Goal: Information Seeking & Learning: Find specific fact

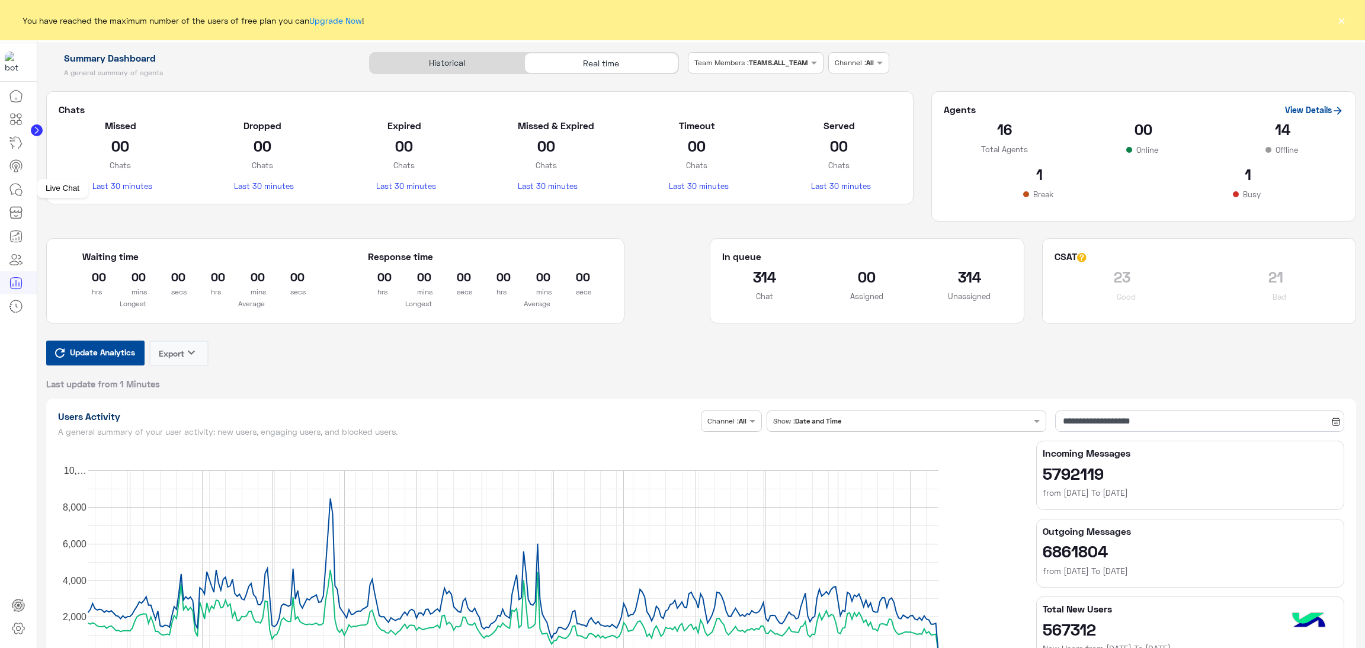
click at [15, 192] on icon at bounding box center [18, 192] width 7 height 7
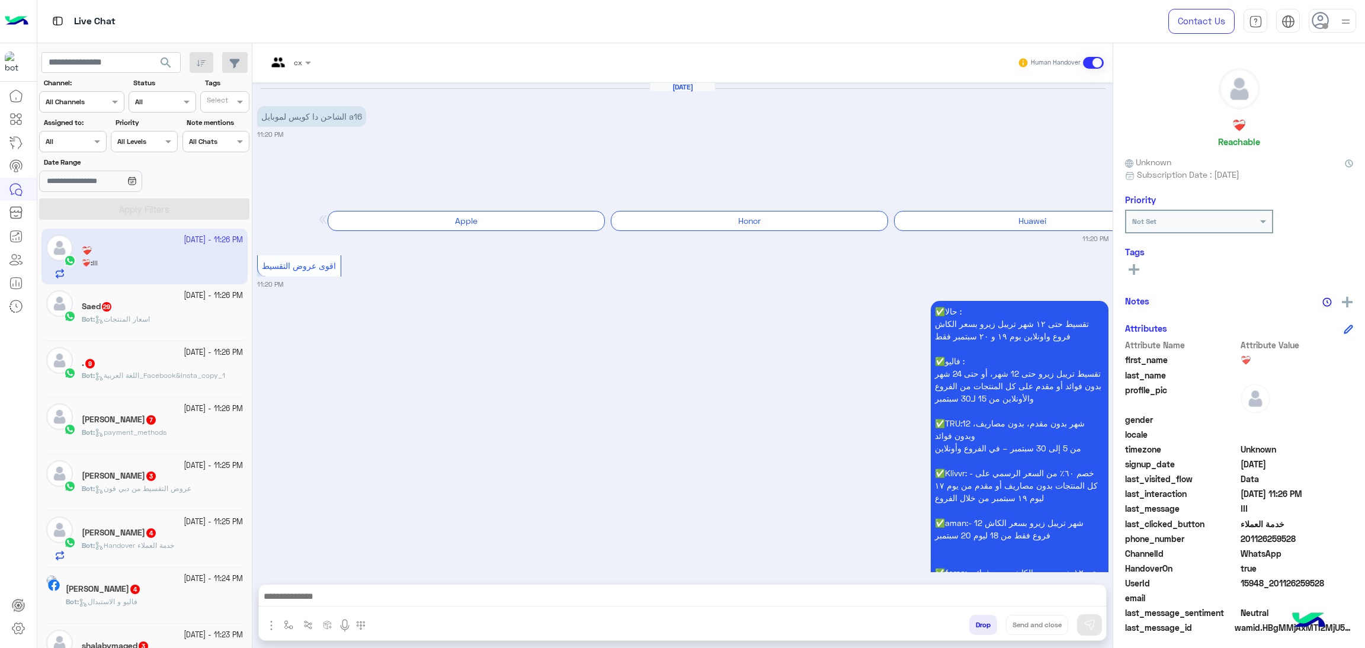
scroll to position [2479, 0]
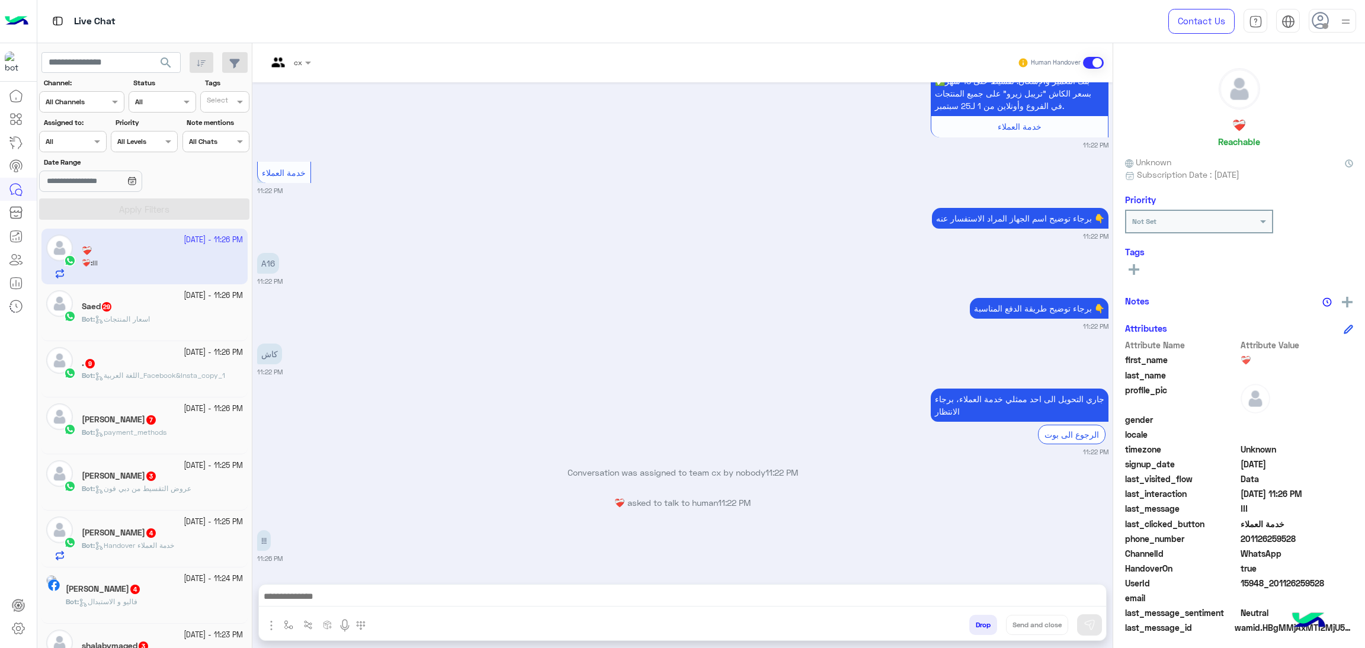
click at [84, 143] on div at bounding box center [73, 139] width 66 height 11
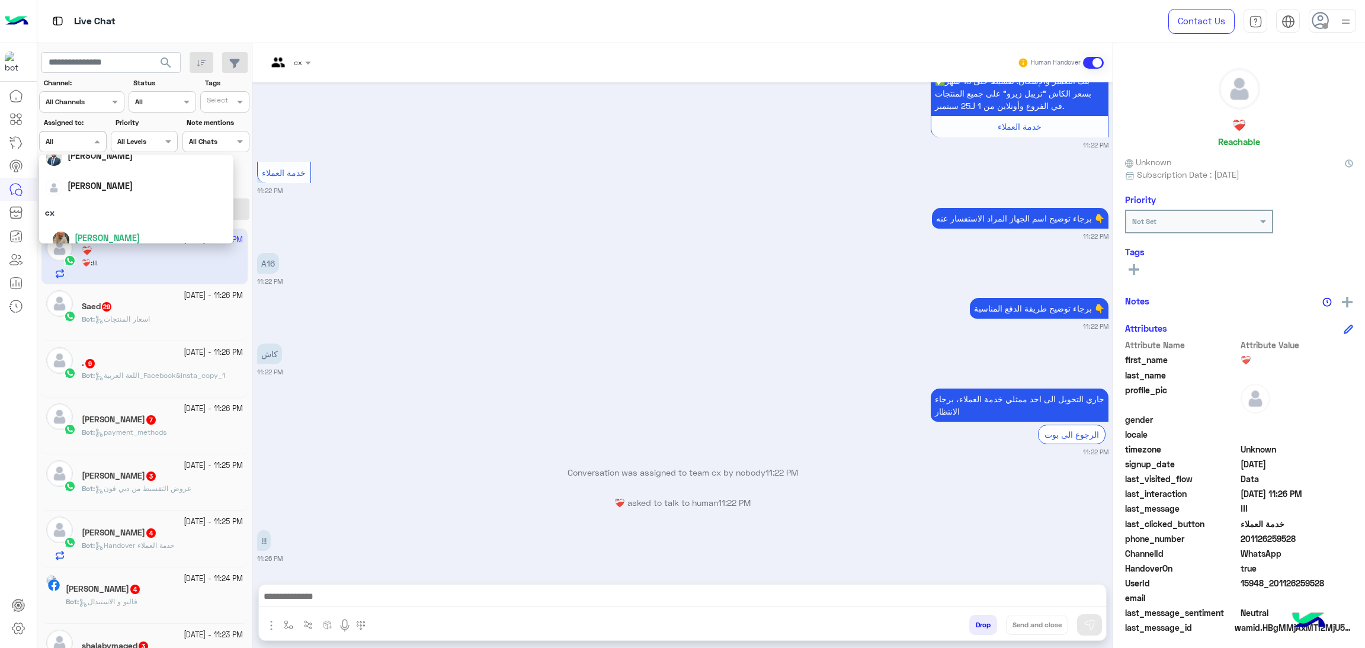
scroll to position [89, 0]
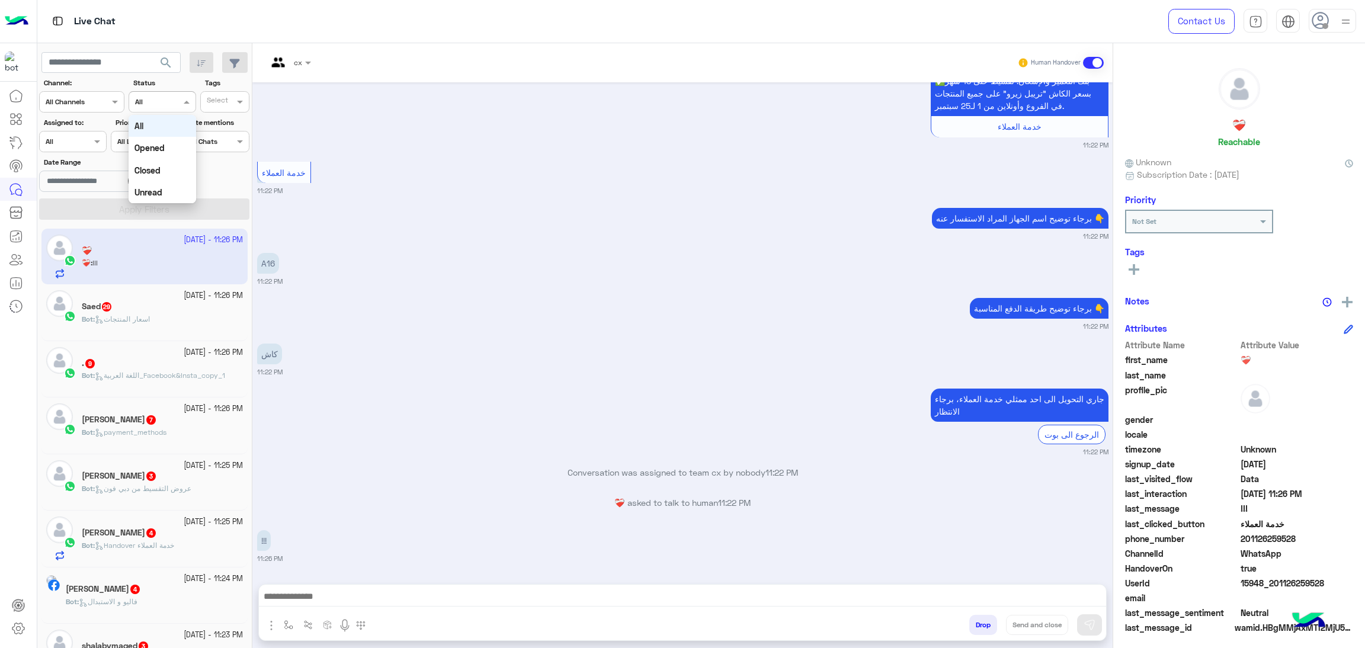
click at [150, 107] on div "Channel All" at bounding box center [154, 102] width 51 height 11
click at [166, 167] on div "Closed" at bounding box center [162, 170] width 67 height 22
click at [161, 210] on button "Apply Filters" at bounding box center [144, 208] width 210 height 21
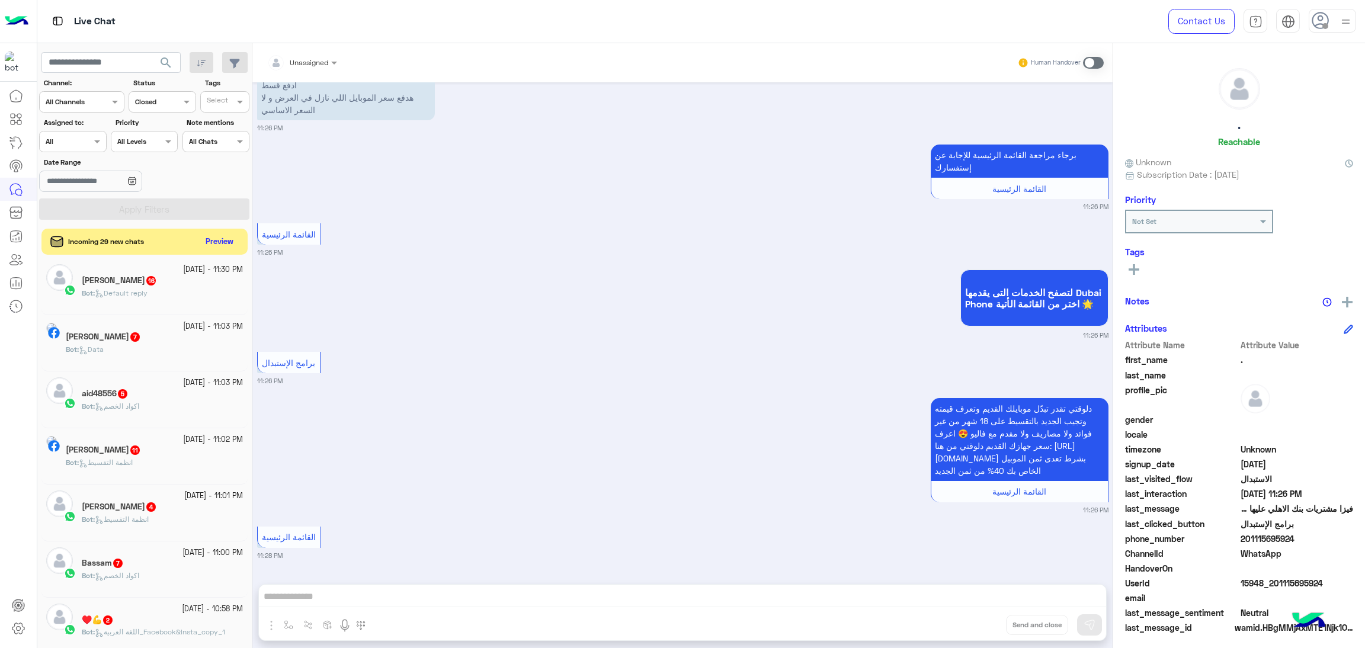
scroll to position [2174, 0]
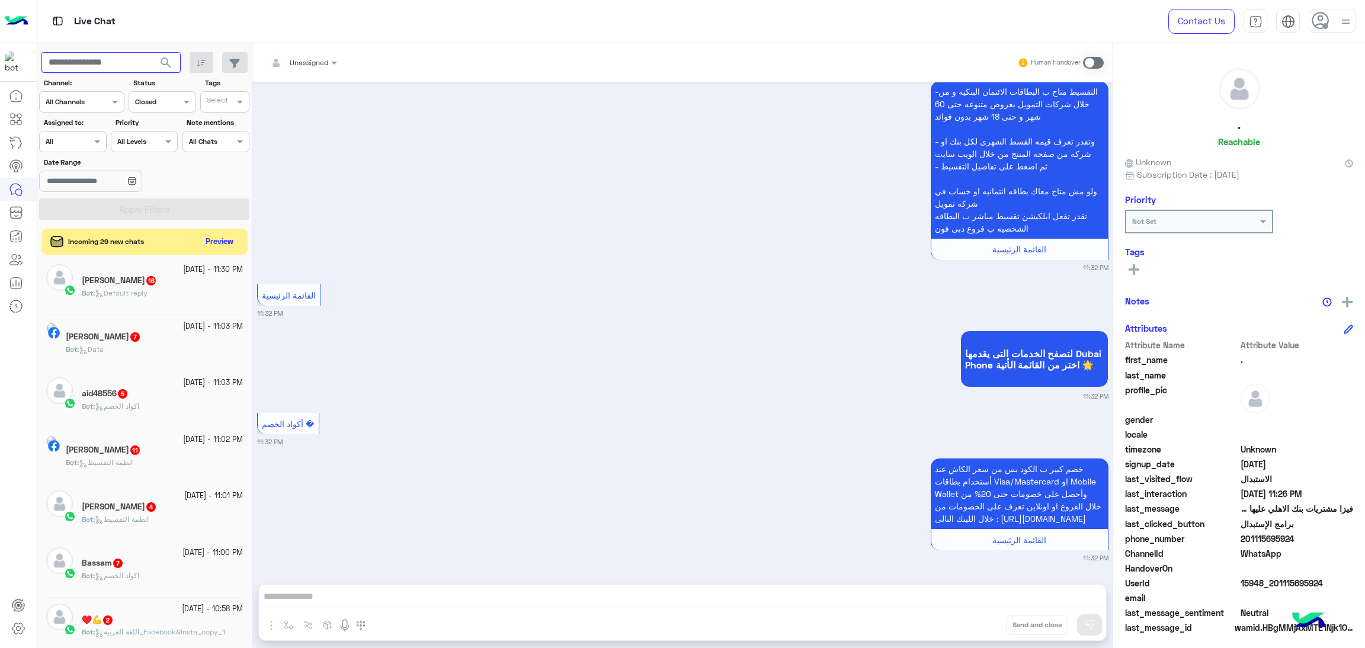
click at [120, 57] on input "text" at bounding box center [110, 62] width 139 height 21
paste input "**********"
click at [159, 60] on span "search" at bounding box center [166, 63] width 14 height 14
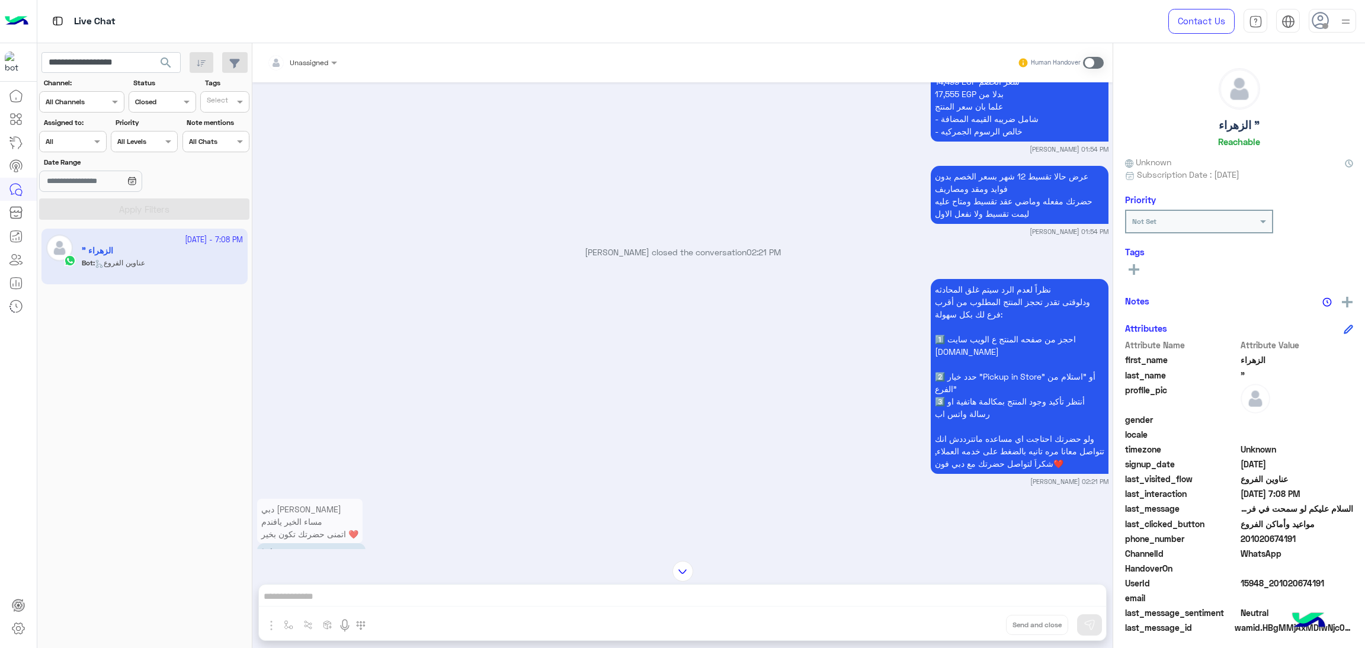
scroll to position [1433, 0]
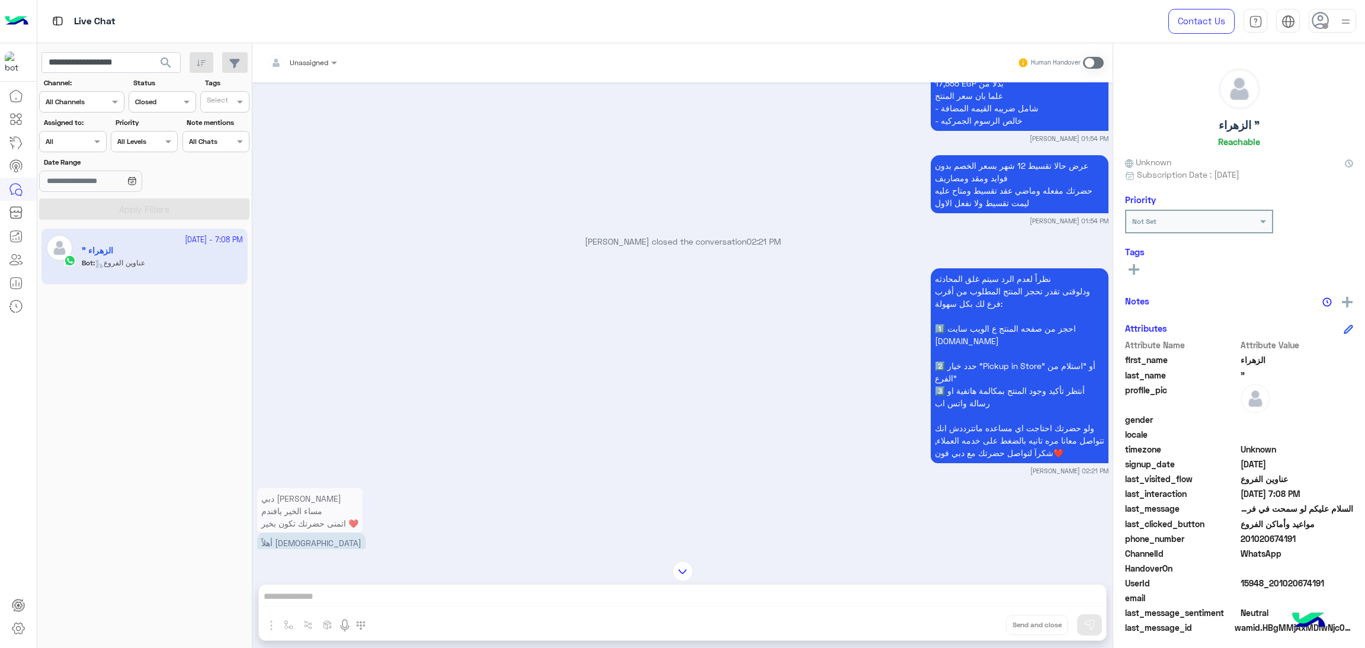
click at [1269, 580] on span "15948_201020674191" at bounding box center [1296, 583] width 113 height 12
copy span "15948_201020674191"
click at [133, 69] on input "**********" at bounding box center [110, 62] width 139 height 21
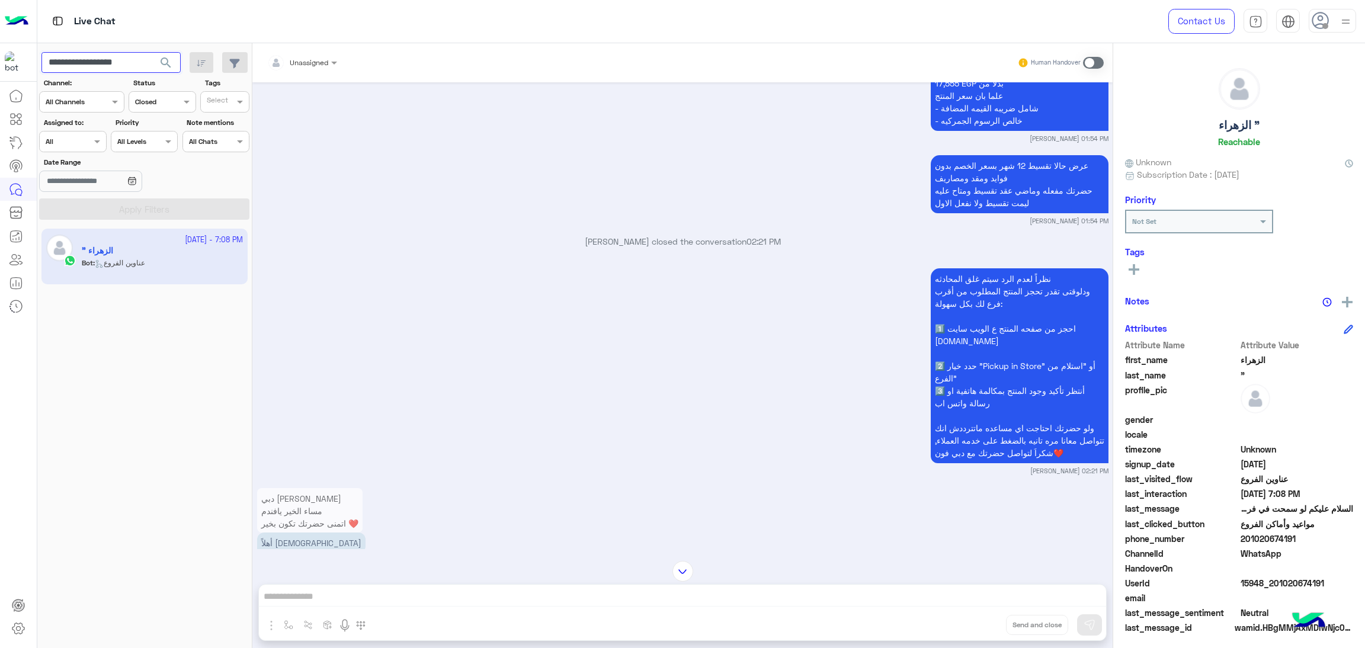
click at [133, 69] on input "**********" at bounding box center [110, 62] width 139 height 21
paste input "text"
click at [152, 52] on button "search" at bounding box center [166, 64] width 29 height 25
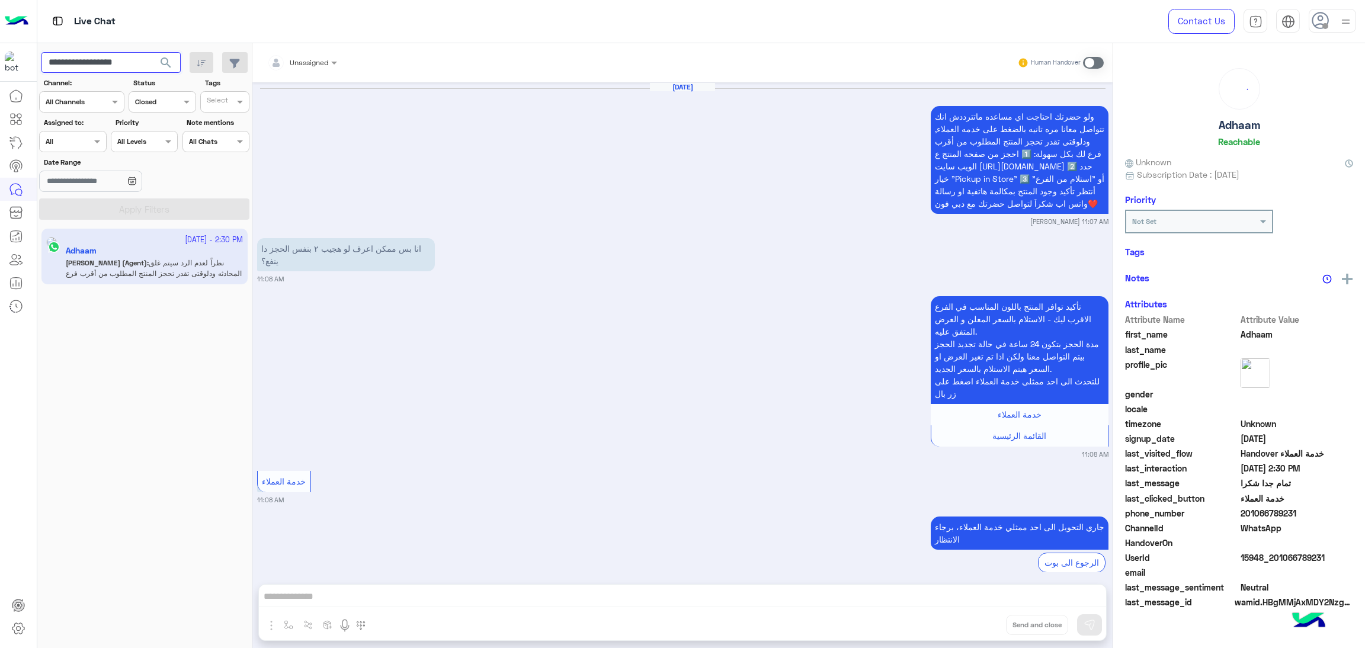
scroll to position [1452, 0]
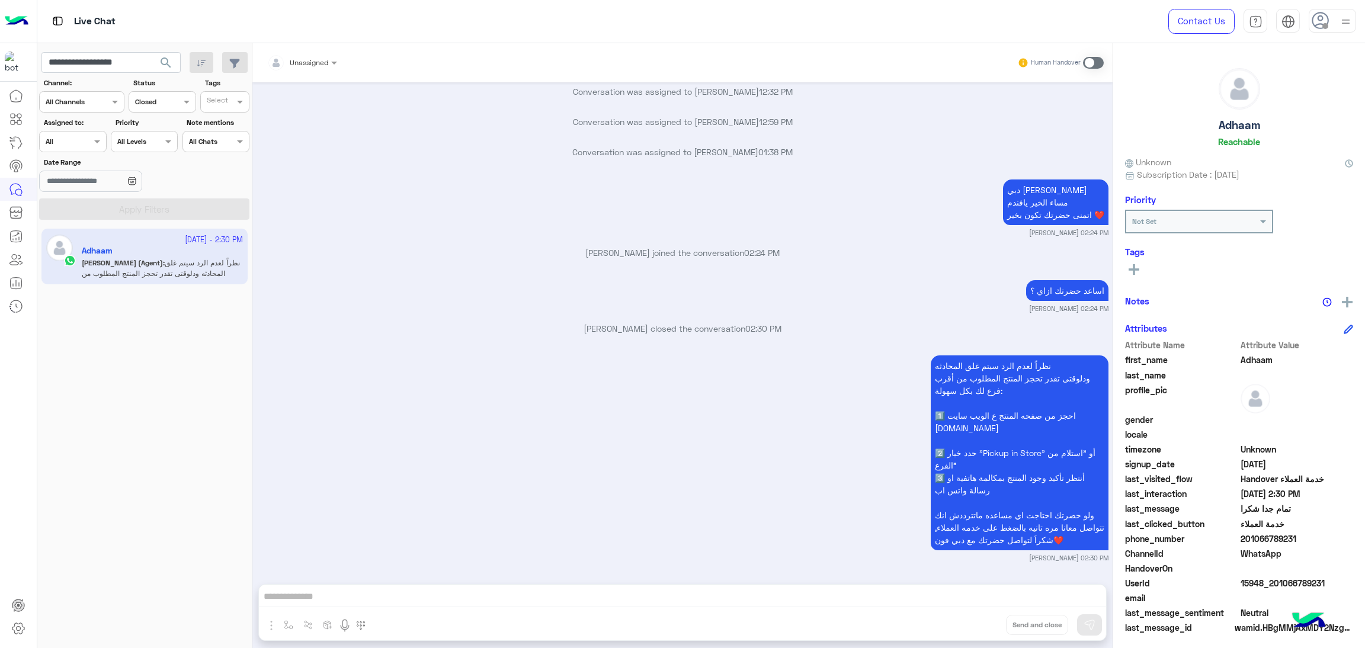
click at [1280, 579] on span "15948_201066789231" at bounding box center [1296, 583] width 113 height 12
copy span "15948_201066789231"
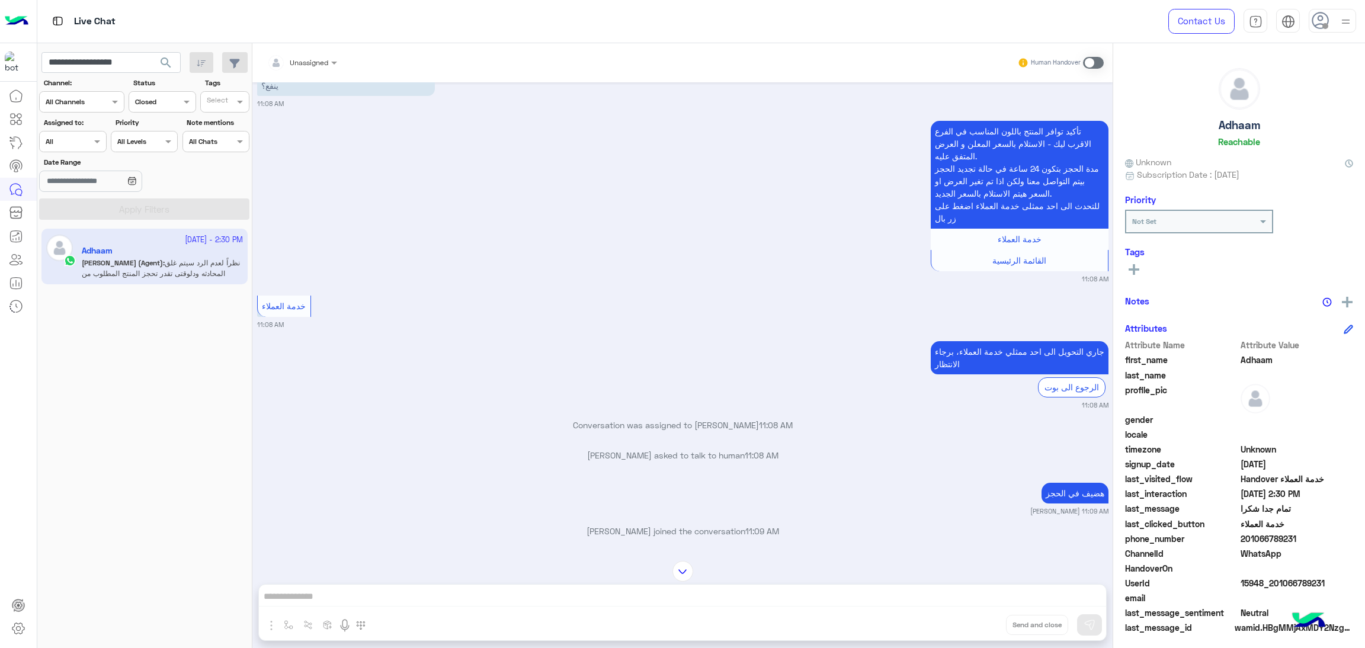
scroll to position [31, 0]
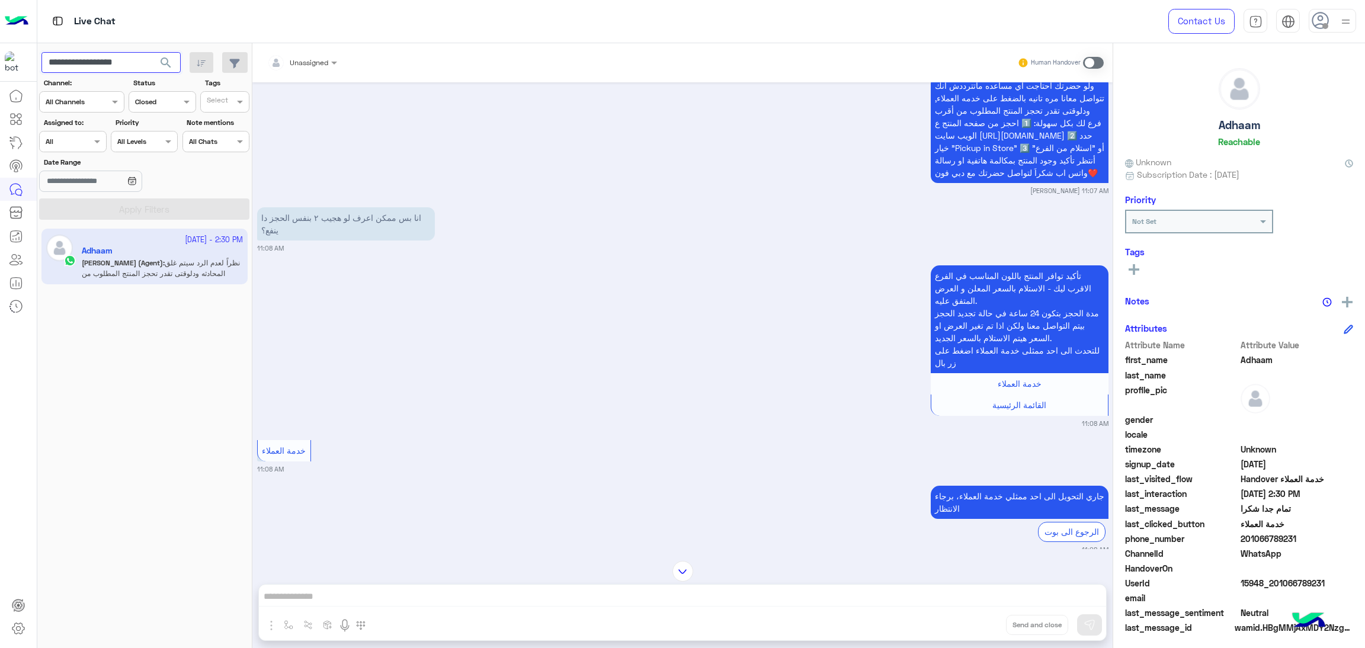
click at [97, 65] on input "**********" at bounding box center [110, 62] width 139 height 21
paste input "text"
click at [152, 52] on button "search" at bounding box center [166, 64] width 29 height 25
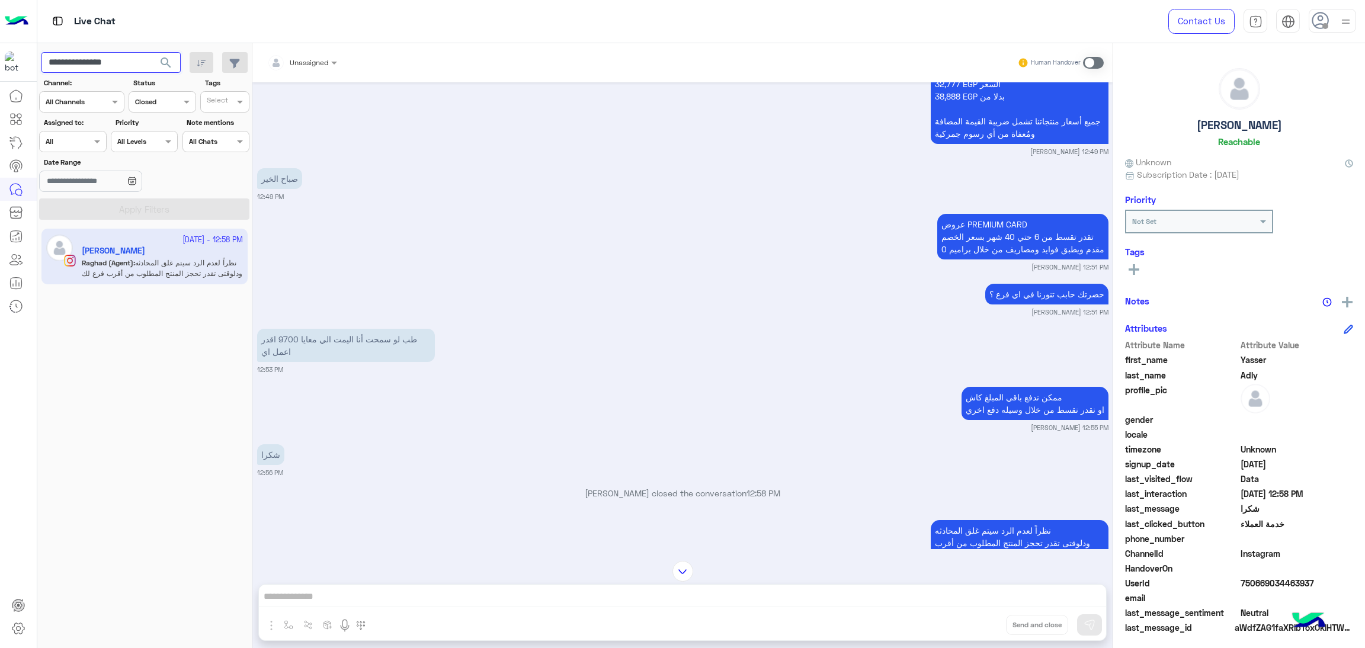
scroll to position [1576, 0]
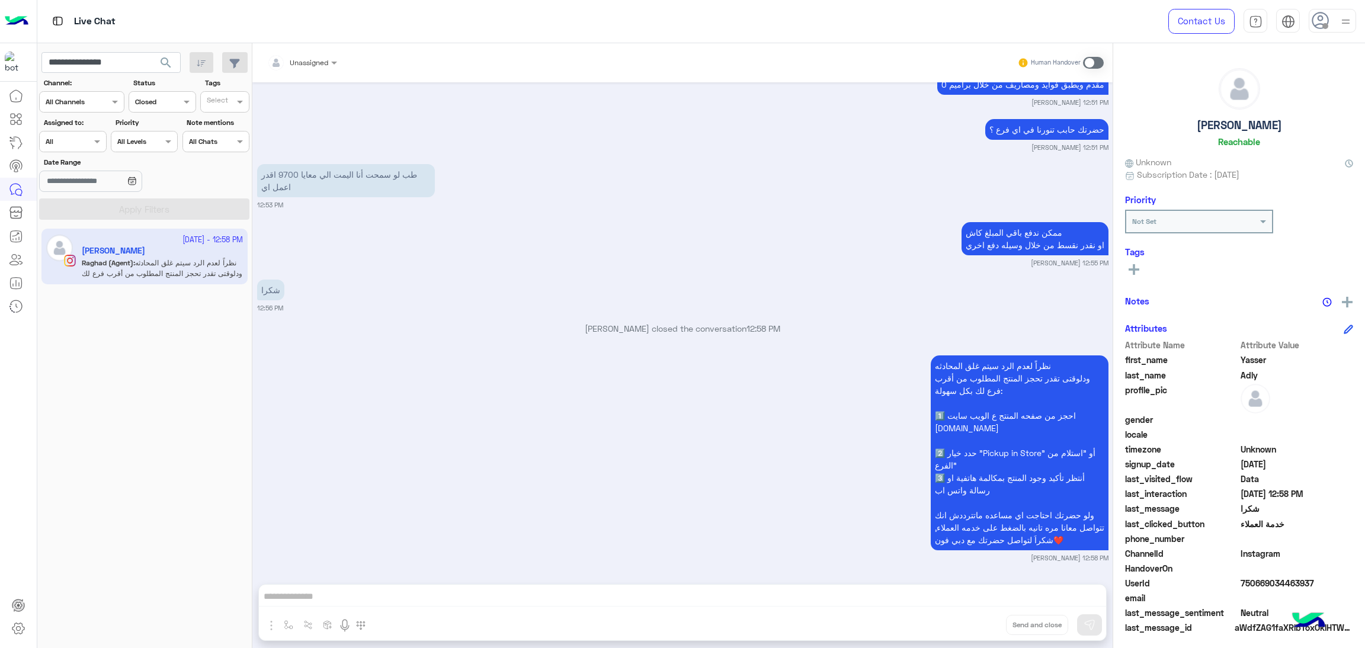
click at [1271, 577] on span "750669034463937" at bounding box center [1296, 583] width 113 height 12
copy span "750669034463937"
click at [127, 60] on input "**********" at bounding box center [110, 62] width 139 height 21
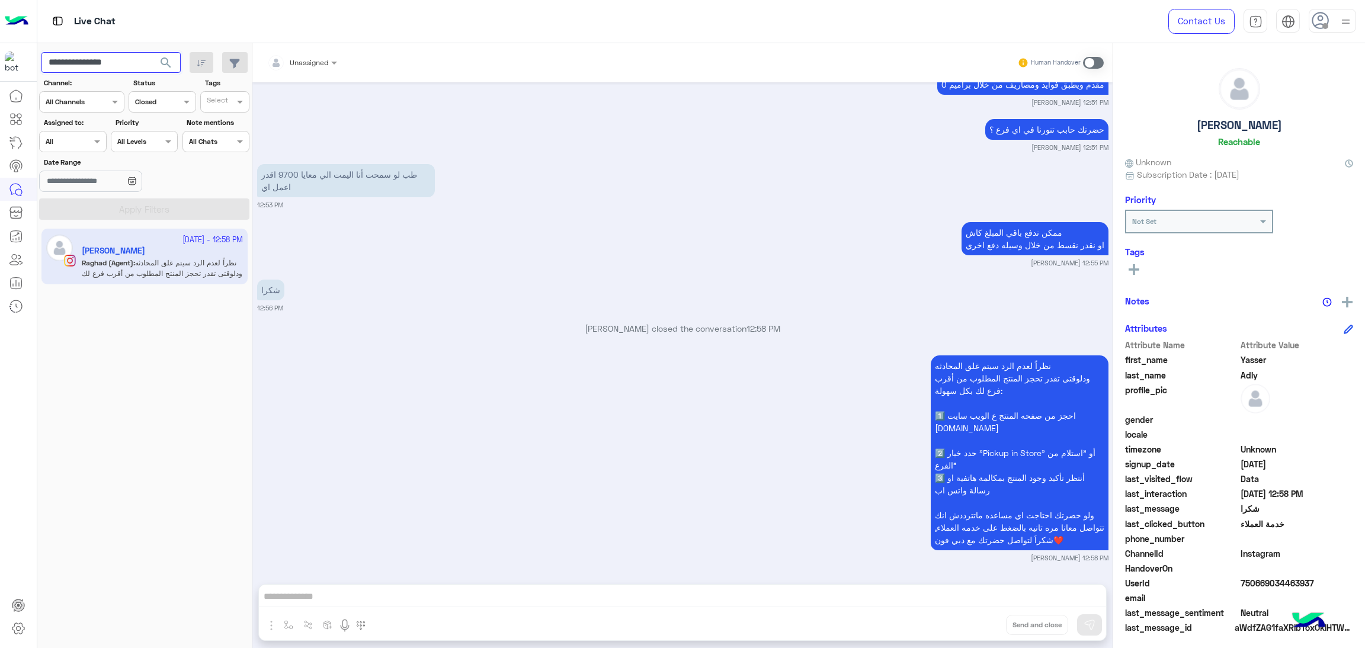
paste input "***"
click at [171, 56] on span "search" at bounding box center [166, 63] width 14 height 14
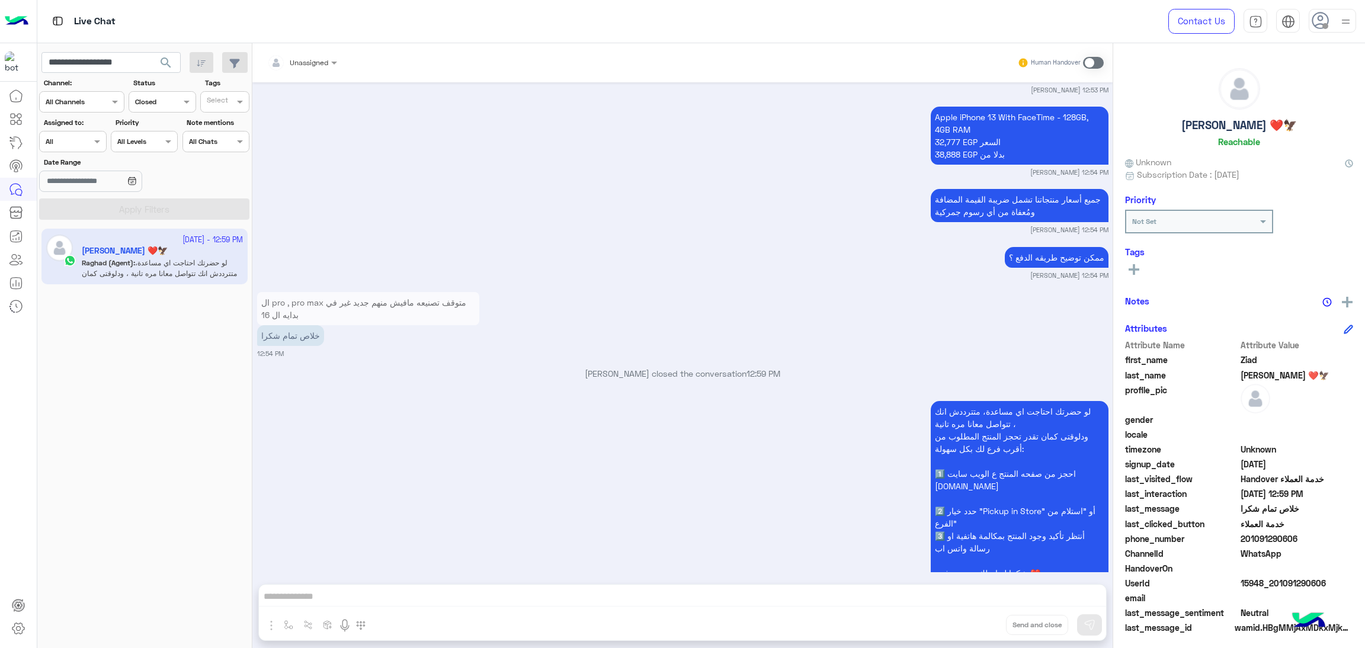
scroll to position [1545, 0]
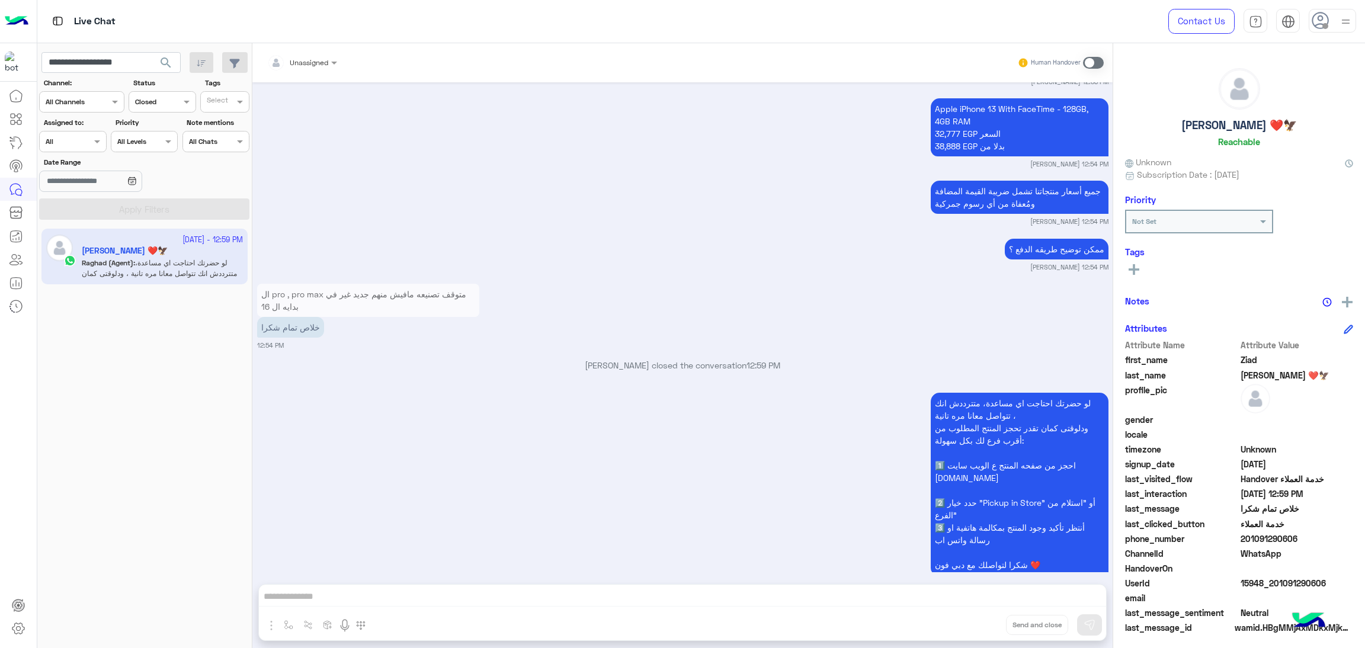
click at [1282, 580] on span "15948_201091290606" at bounding box center [1296, 583] width 113 height 12
copy span "15948_201091290606"
click at [120, 58] on input "**********" at bounding box center [110, 62] width 139 height 21
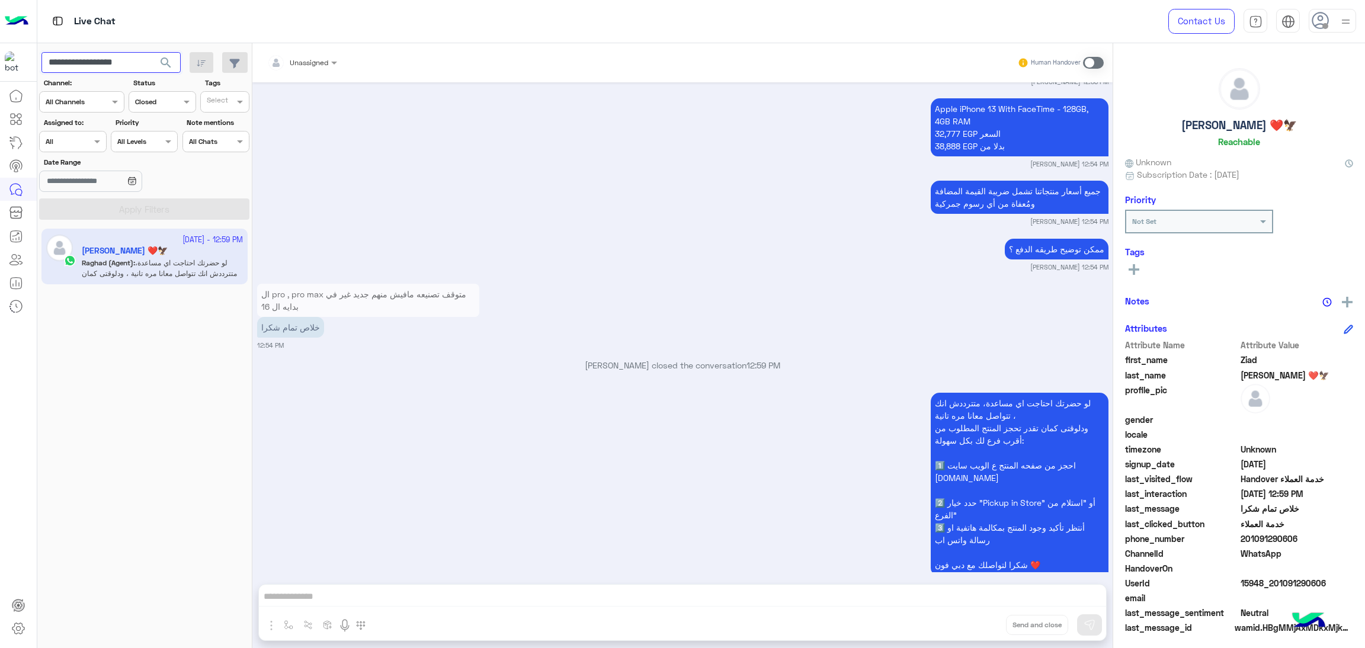
paste input "text"
click at [166, 65] on span "search" at bounding box center [166, 63] width 14 height 14
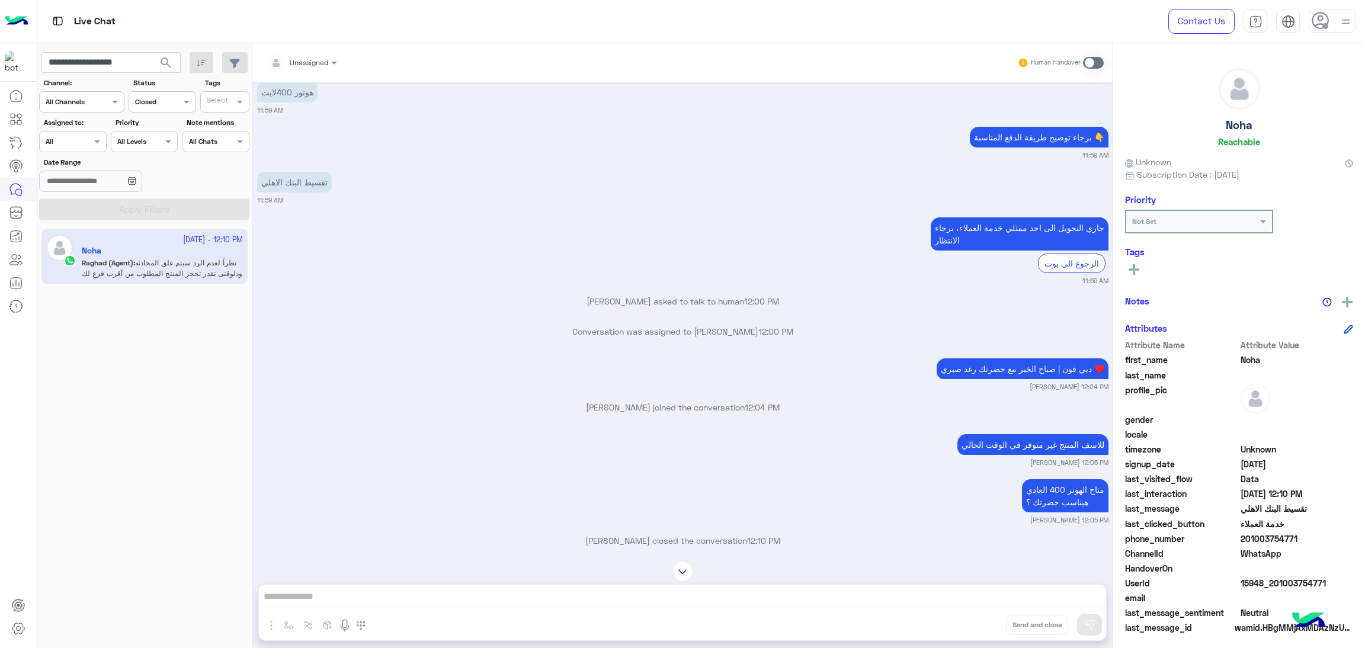
scroll to position [1108, 0]
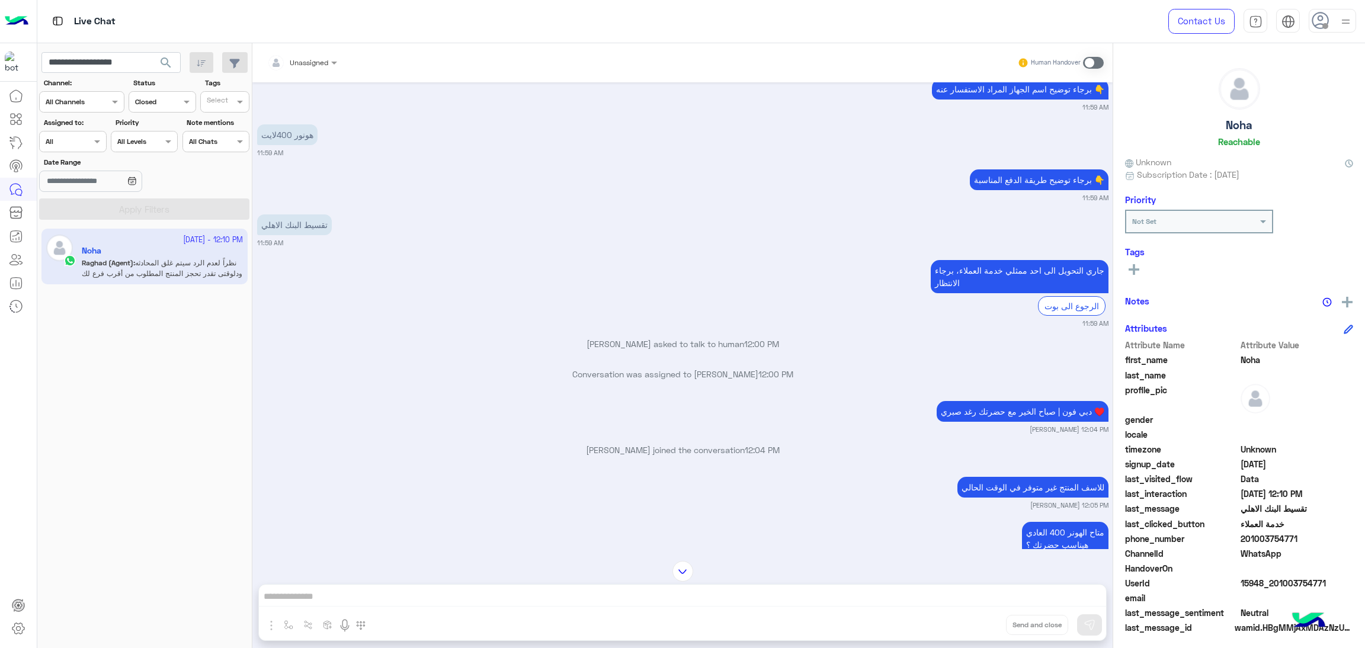
click at [1270, 569] on span at bounding box center [1296, 568] width 113 height 12
click at [1276, 577] on span "15948_201003754771" at bounding box center [1296, 583] width 113 height 12
copy span "15948_201003754771"
click at [130, 60] on input "**********" at bounding box center [110, 62] width 139 height 21
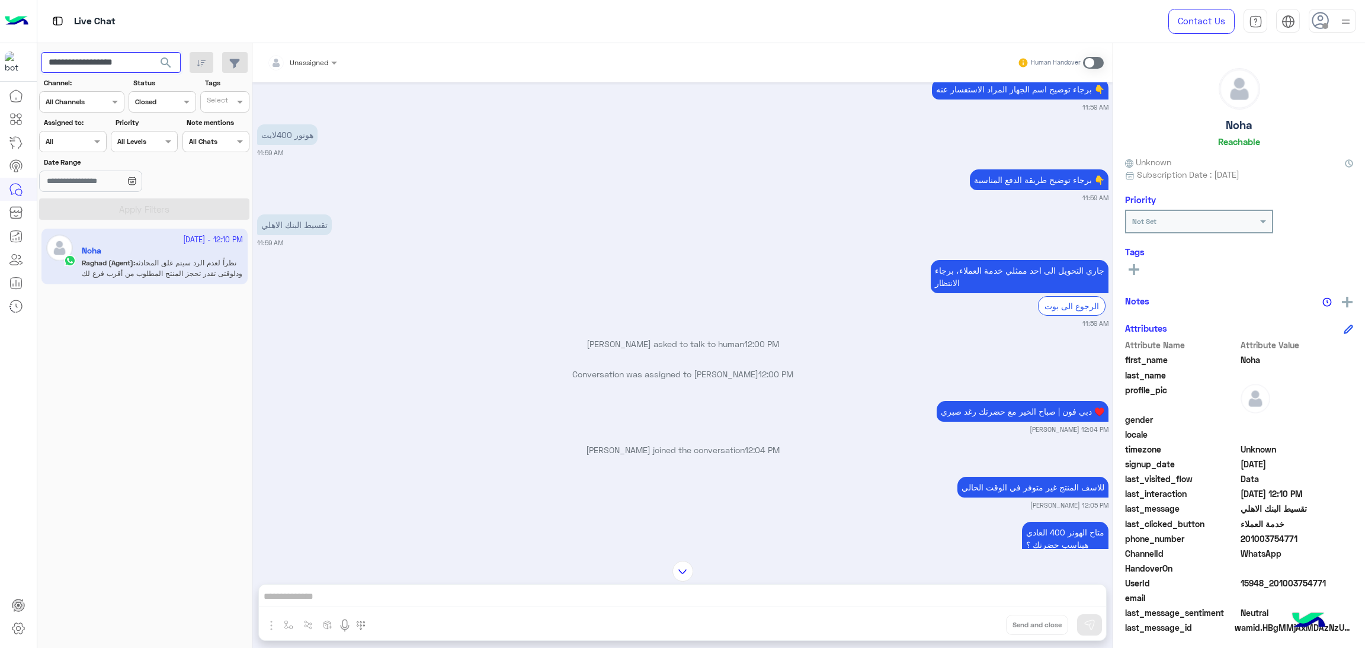
click at [130, 60] on input "**********" at bounding box center [110, 62] width 139 height 21
paste input "text"
click at [166, 63] on span "search" at bounding box center [166, 63] width 14 height 14
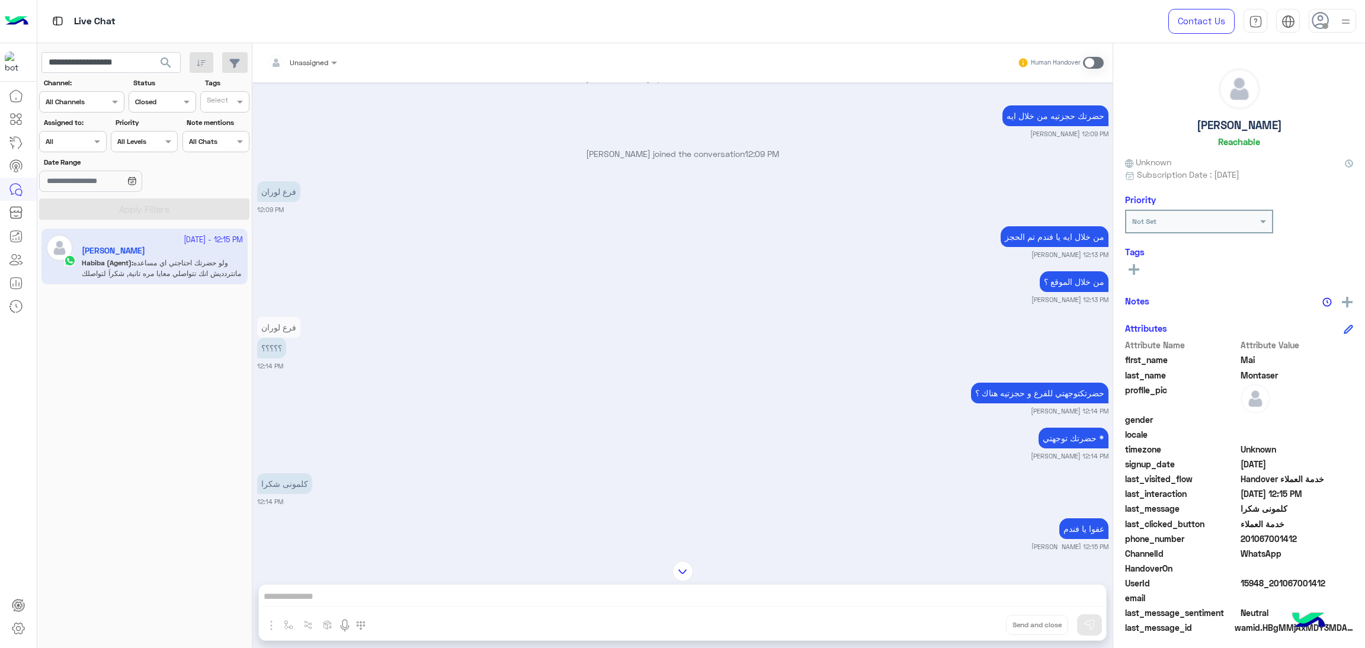
scroll to position [1432, 0]
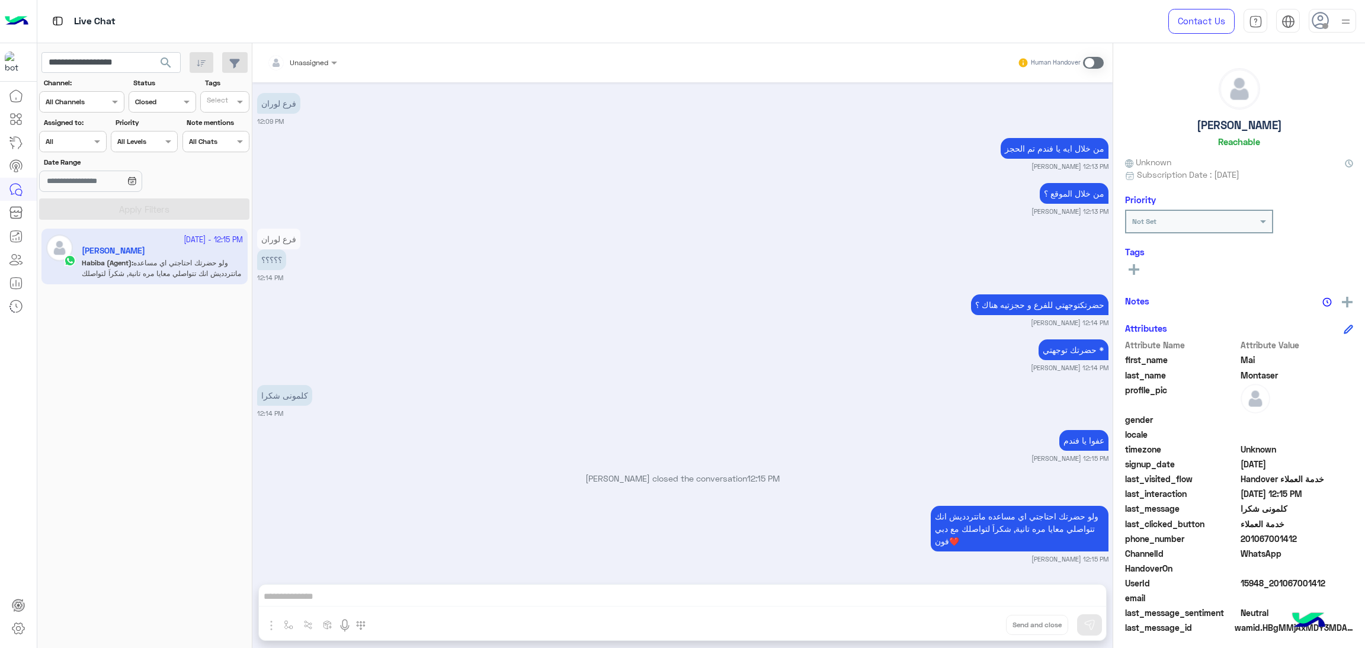
click at [1288, 575] on div "HandoverOn" at bounding box center [1239, 569] width 228 height 15
click at [1285, 579] on span "15948_201067001412" at bounding box center [1296, 583] width 113 height 12
copy span "15948_201067001412"
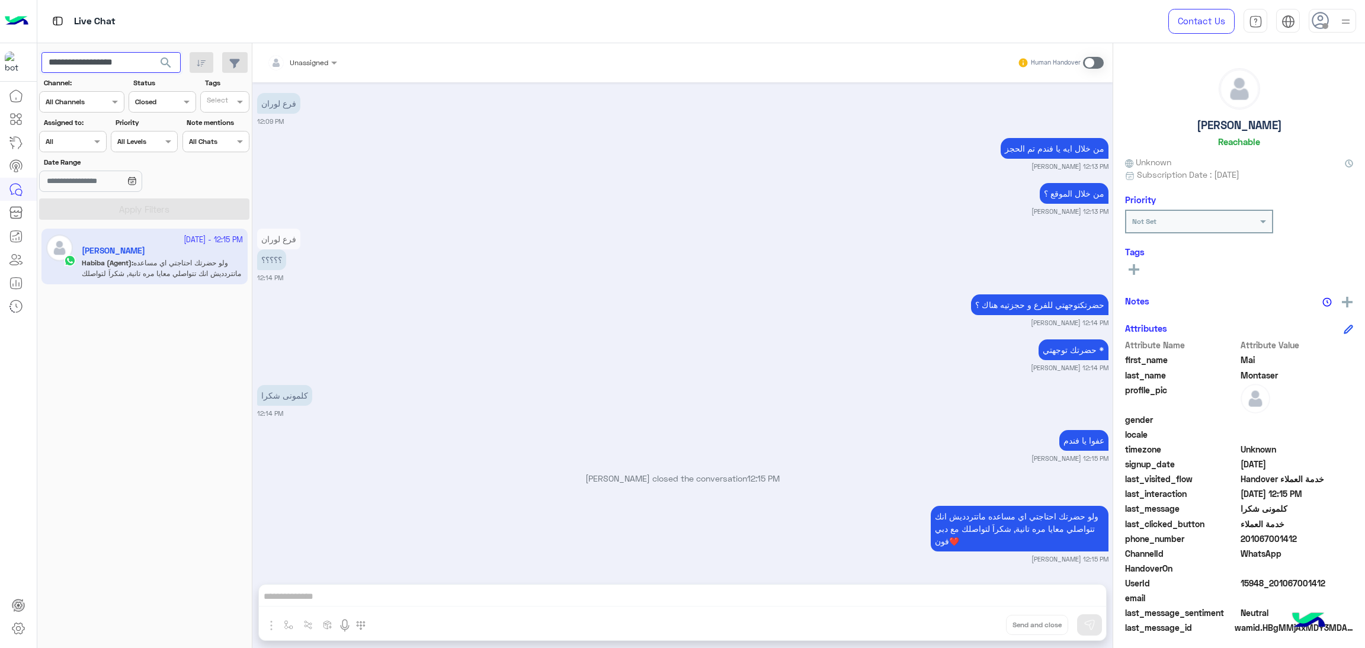
click at [137, 61] on input "**********" at bounding box center [110, 62] width 139 height 21
paste input "text"
click at [168, 60] on span "search" at bounding box center [166, 63] width 14 height 14
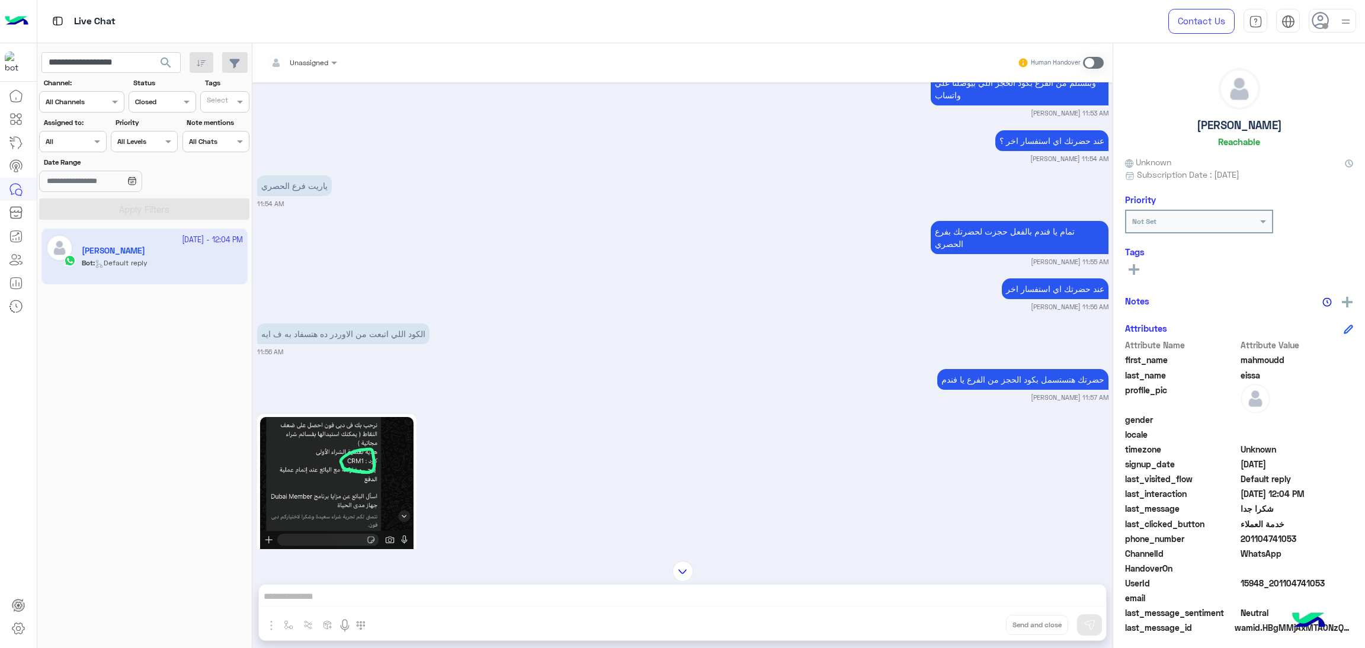
scroll to position [2175, 0]
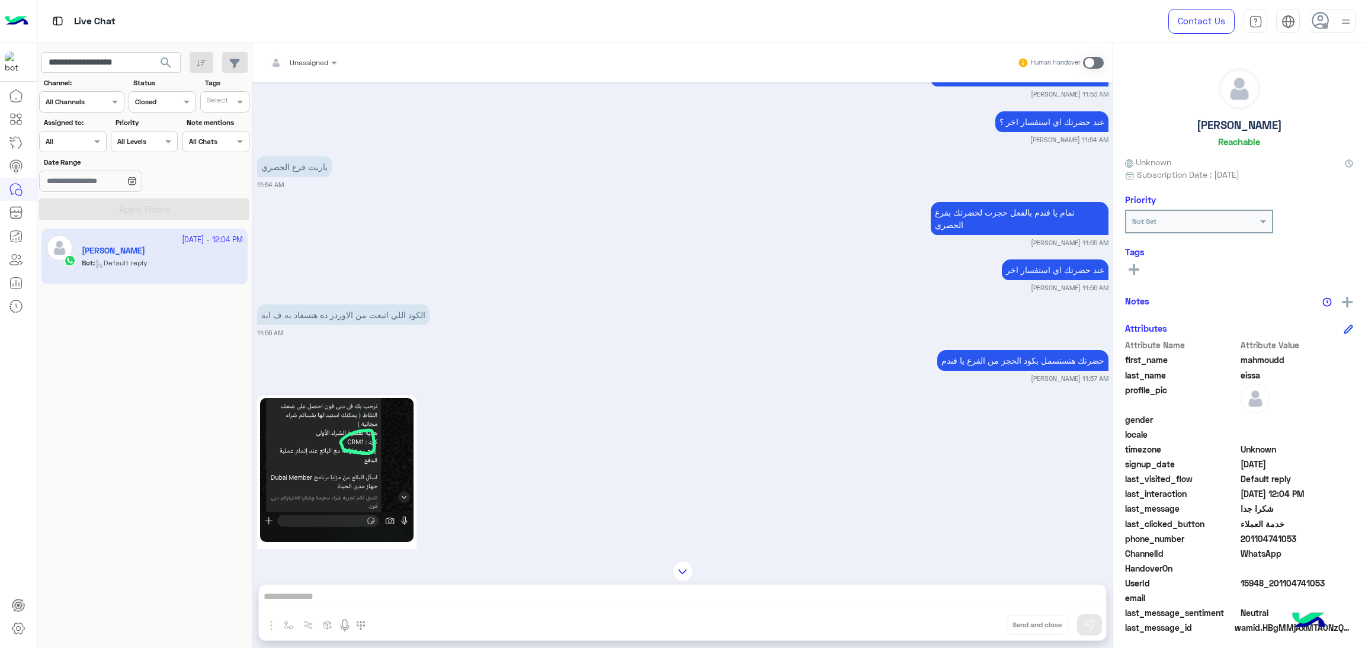
click at [365, 445] on img at bounding box center [337, 470] width 154 height 144
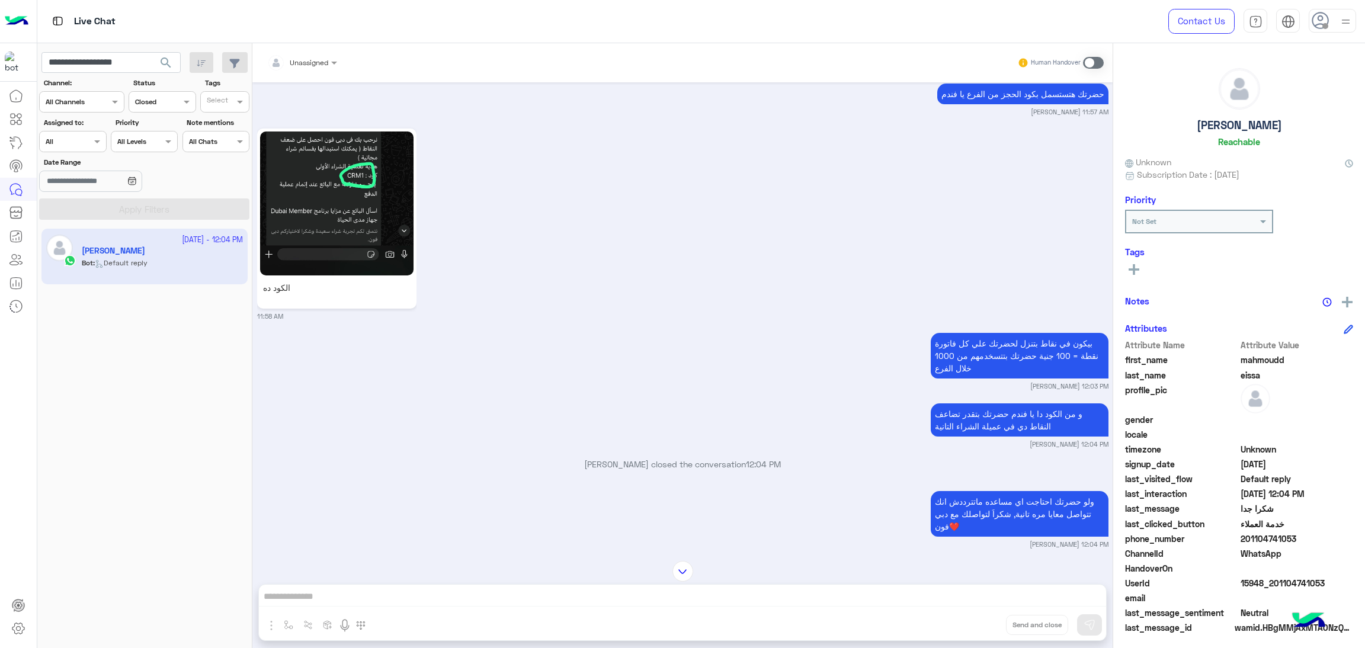
scroll to position [2553, 0]
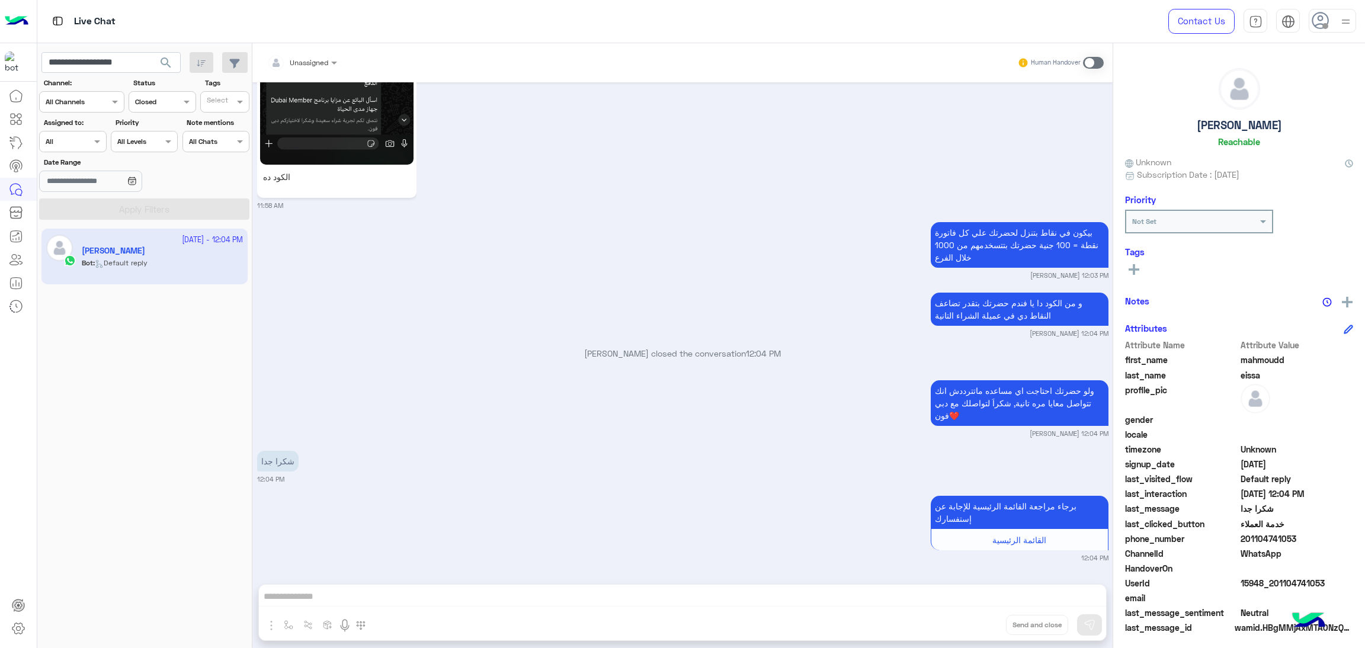
click at [1262, 582] on span "15948_201104741053" at bounding box center [1296, 583] width 113 height 12
copy span "15948_201104741053"
click at [121, 58] on input "**********" at bounding box center [110, 62] width 139 height 21
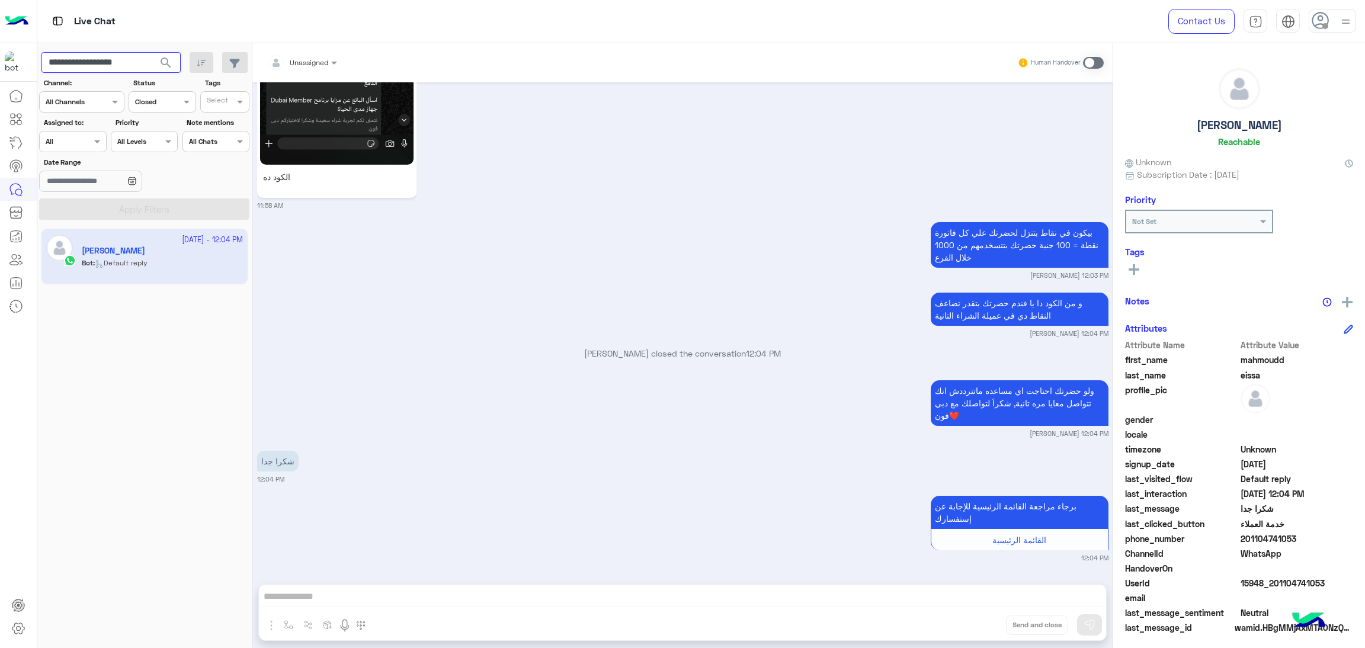
paste input "text"
click at [165, 62] on span "search" at bounding box center [166, 63] width 14 height 14
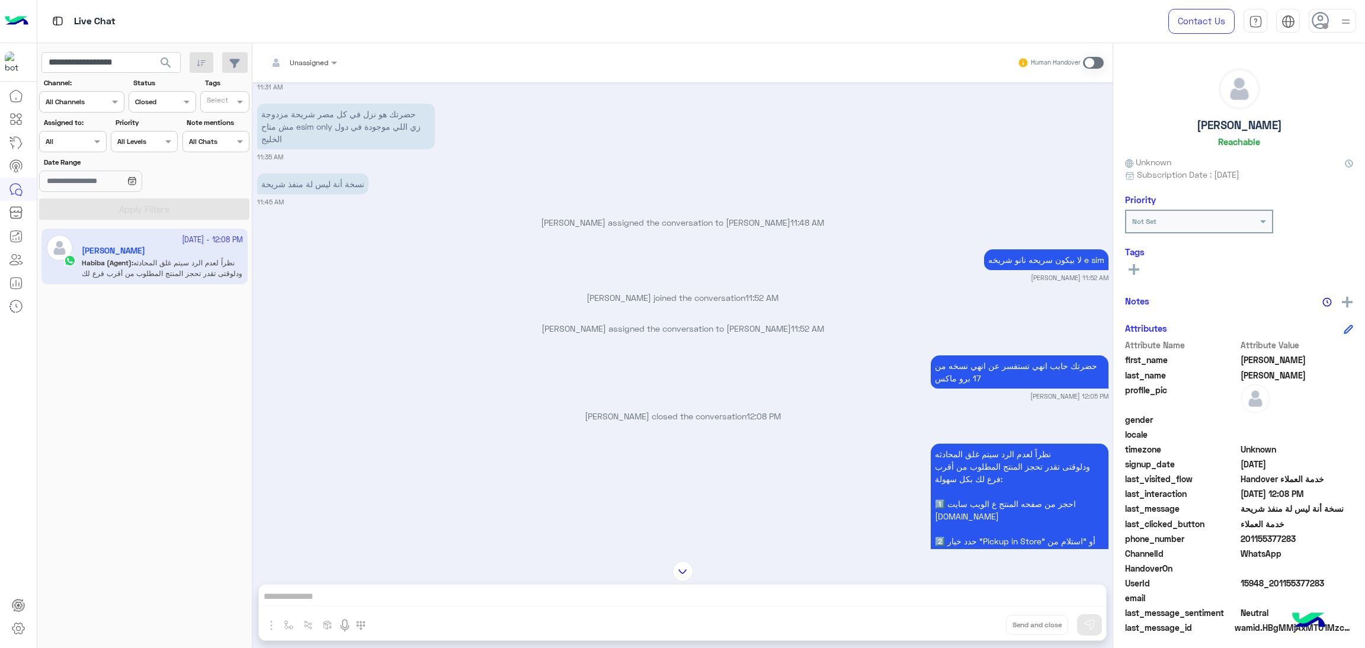
scroll to position [1422, 0]
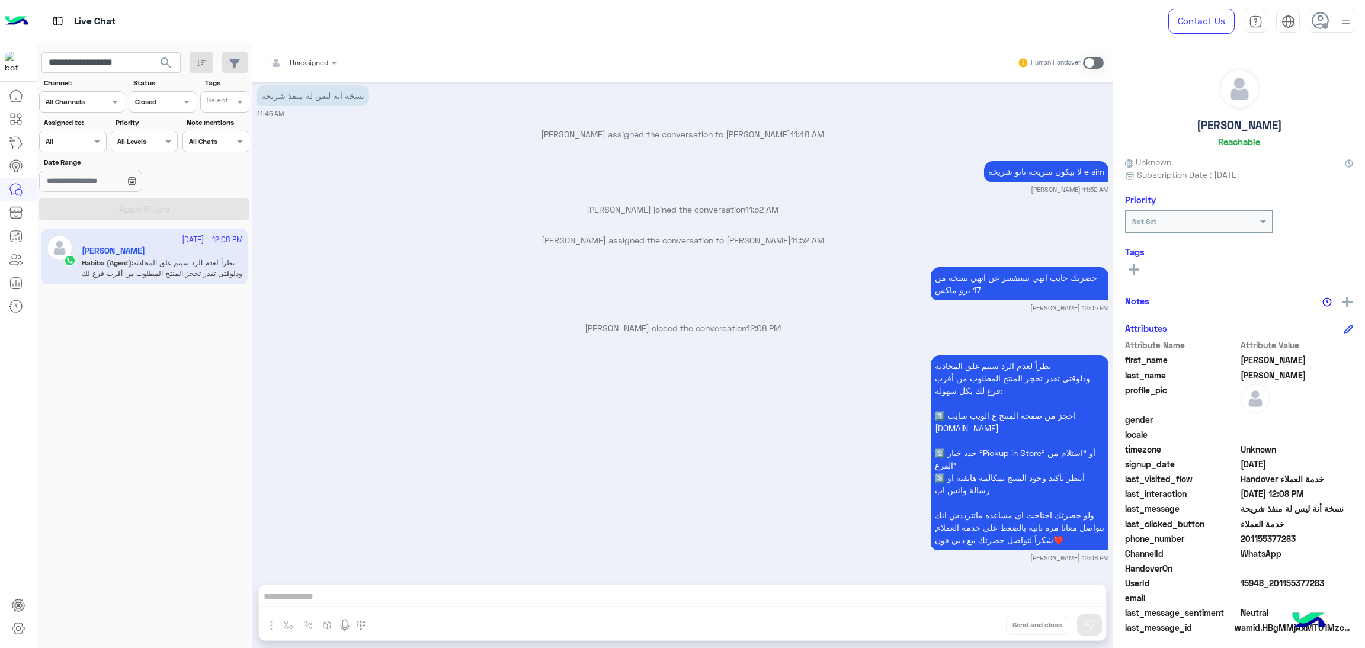
click at [1282, 581] on span "15948_201155377283" at bounding box center [1296, 583] width 113 height 12
copy span "15948_201155377283"
click at [133, 57] on input "**********" at bounding box center [110, 62] width 139 height 21
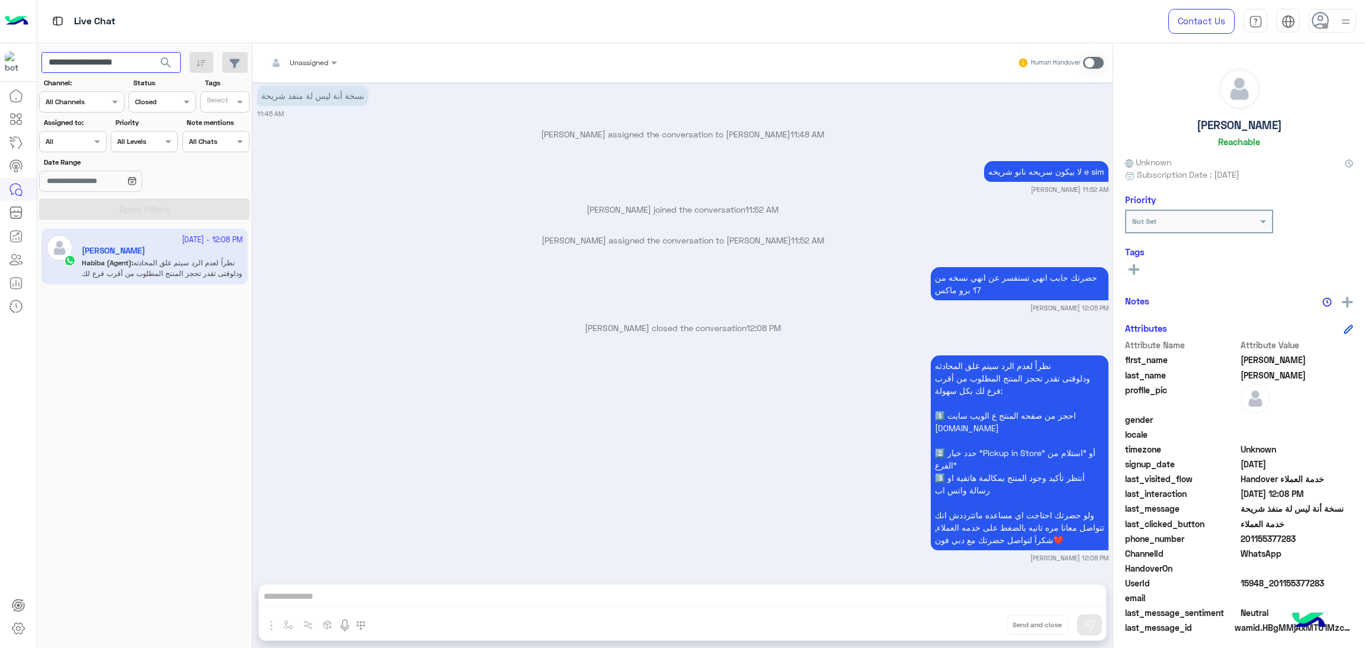
click at [133, 57] on input "**********" at bounding box center [110, 62] width 139 height 21
paste input "text"
click at [170, 64] on span "search" at bounding box center [166, 63] width 14 height 14
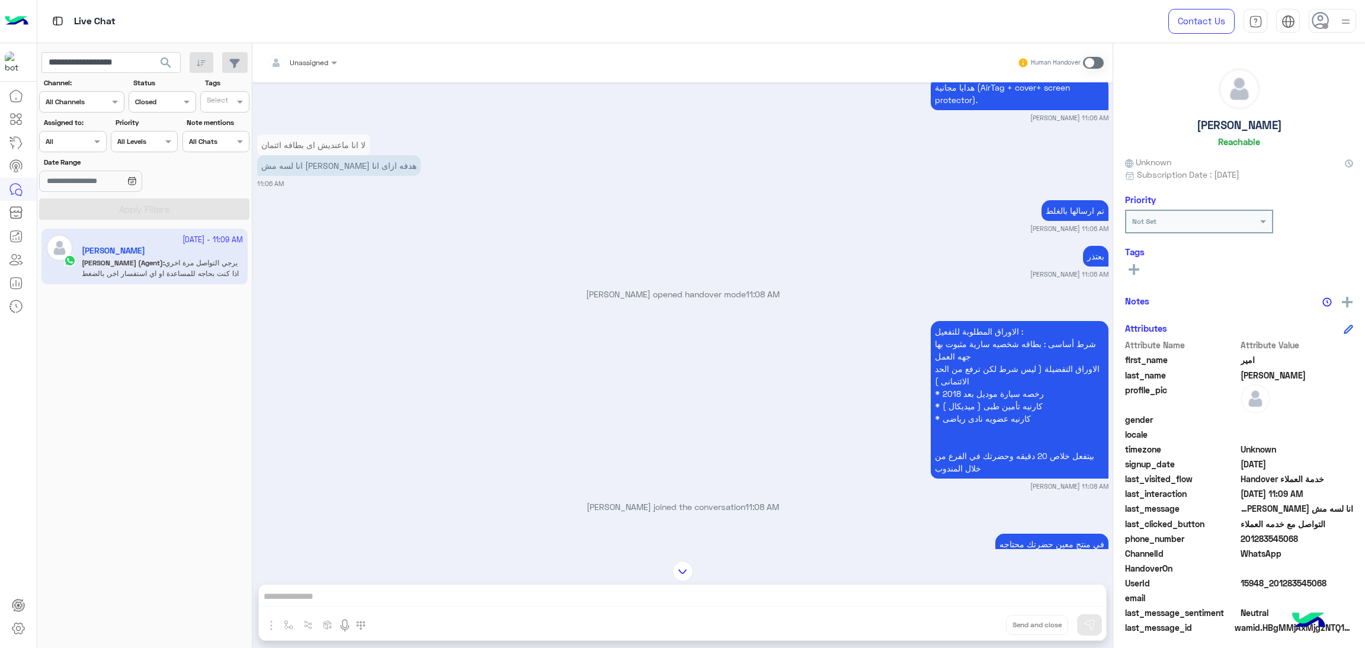
scroll to position [1870, 0]
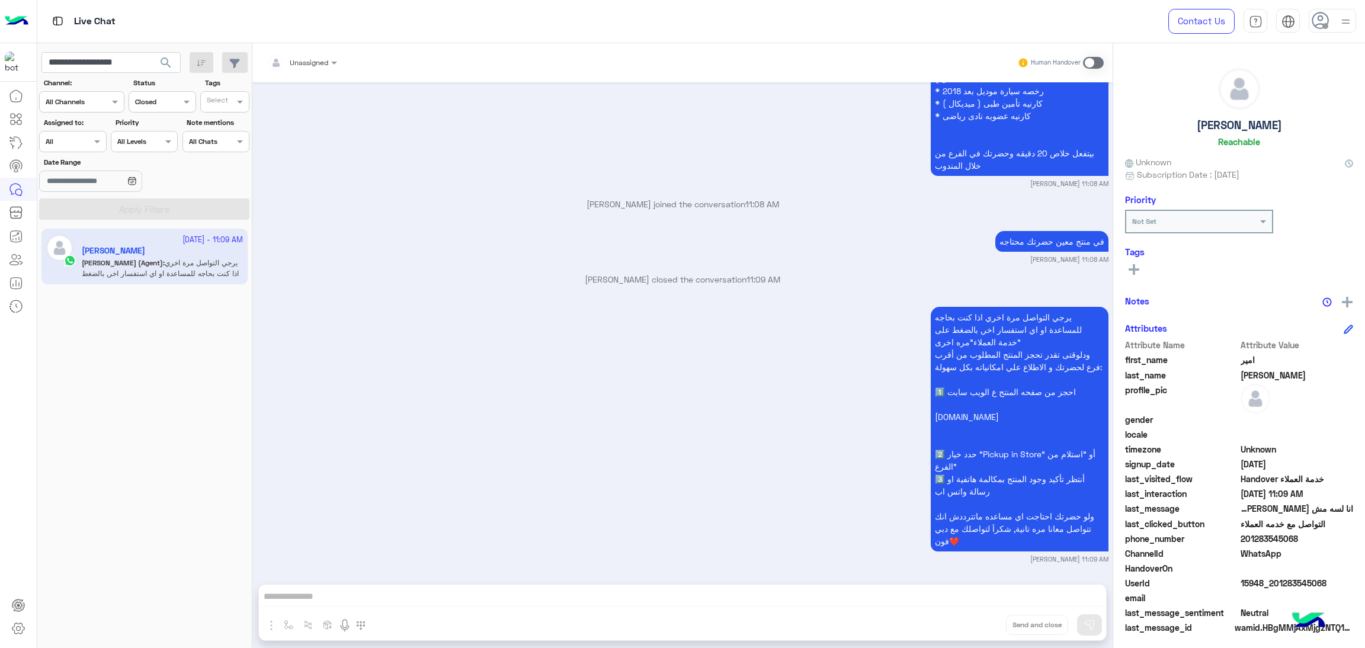
click at [1262, 586] on span "15948_201283545068" at bounding box center [1296, 583] width 113 height 12
copy span "15948_201283545068"
click at [104, 63] on input "**********" at bounding box center [110, 62] width 139 height 21
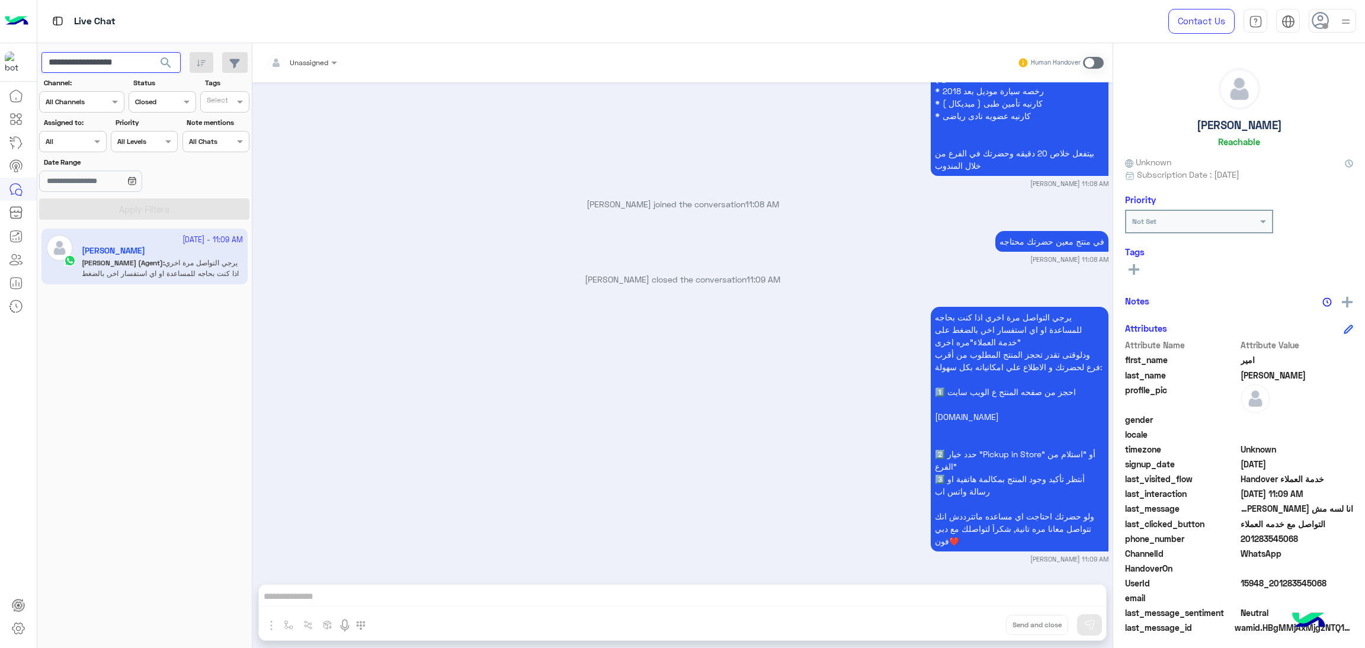
paste input "text"
click at [152, 52] on button "search" at bounding box center [166, 64] width 29 height 25
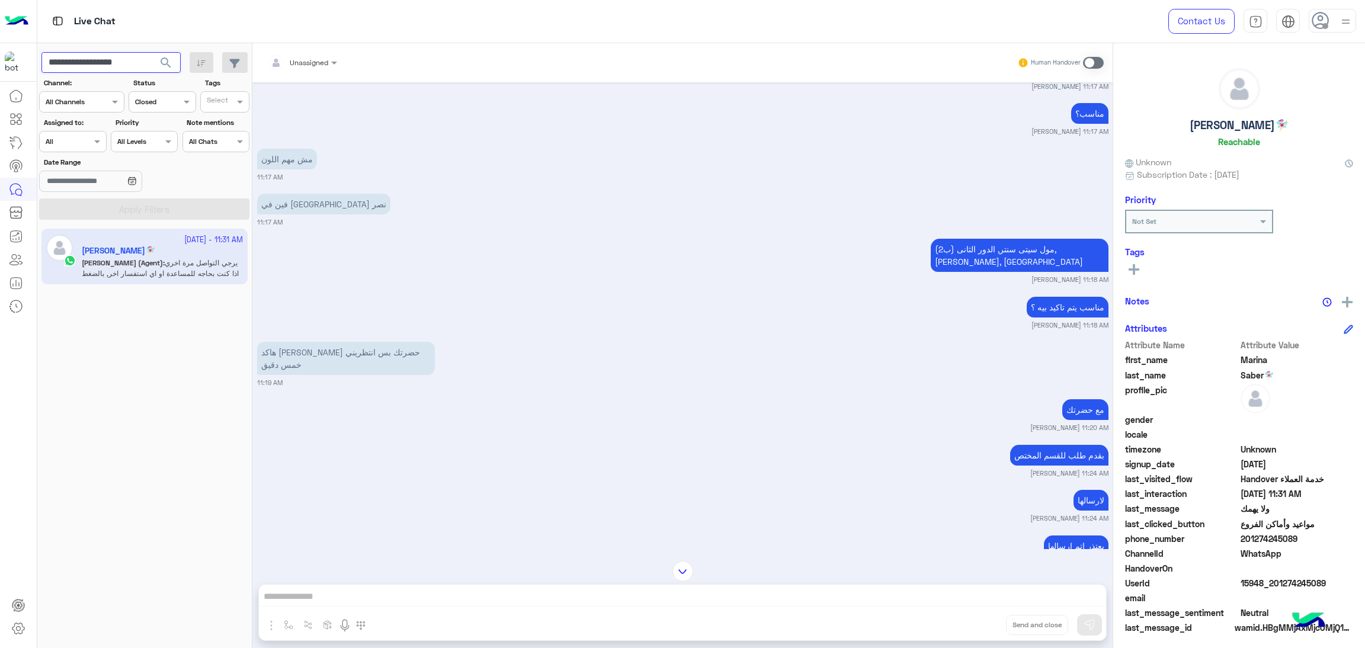
scroll to position [707, 0]
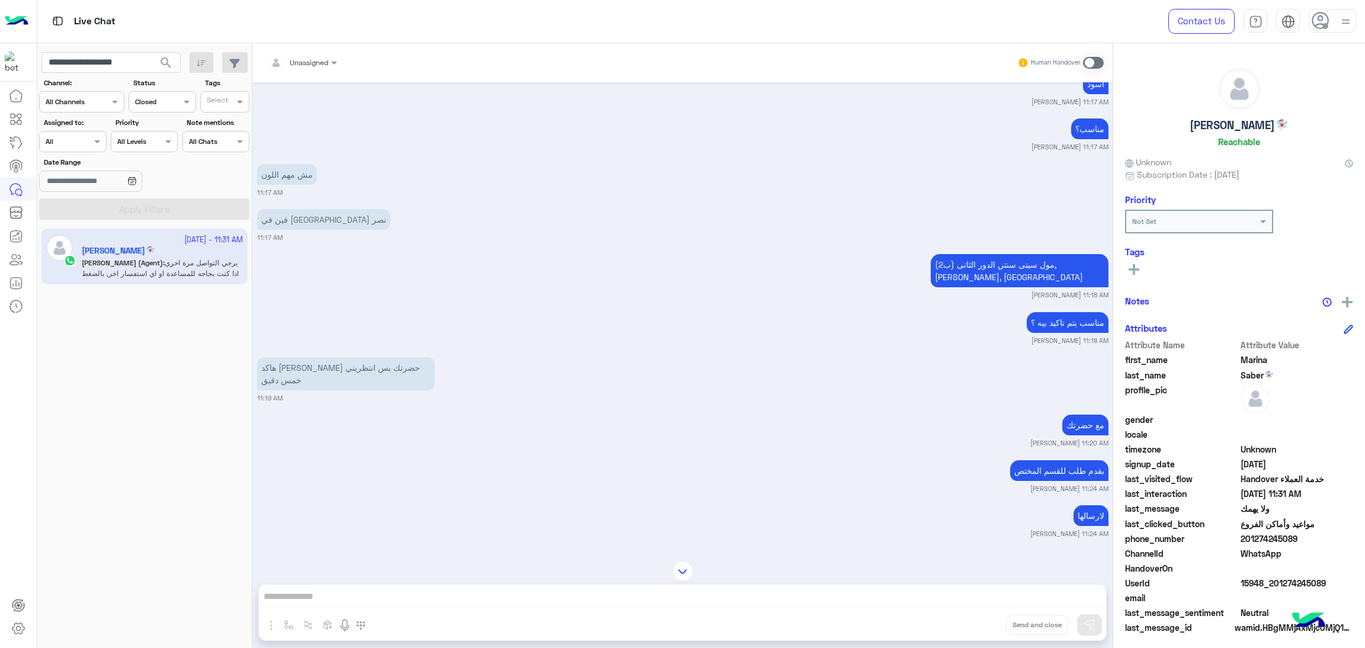
click at [1272, 585] on span "15948_201274245089" at bounding box center [1296, 583] width 113 height 12
copy span "15948_201274245089"
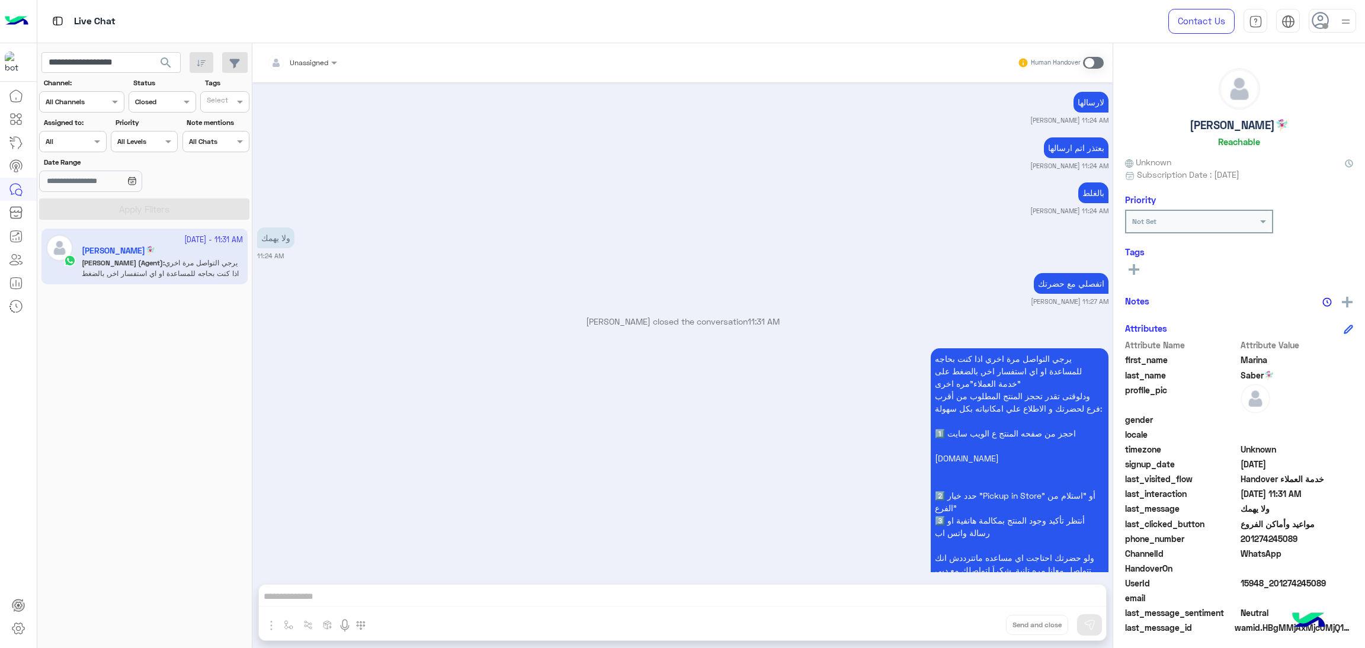
scroll to position [1150, 0]
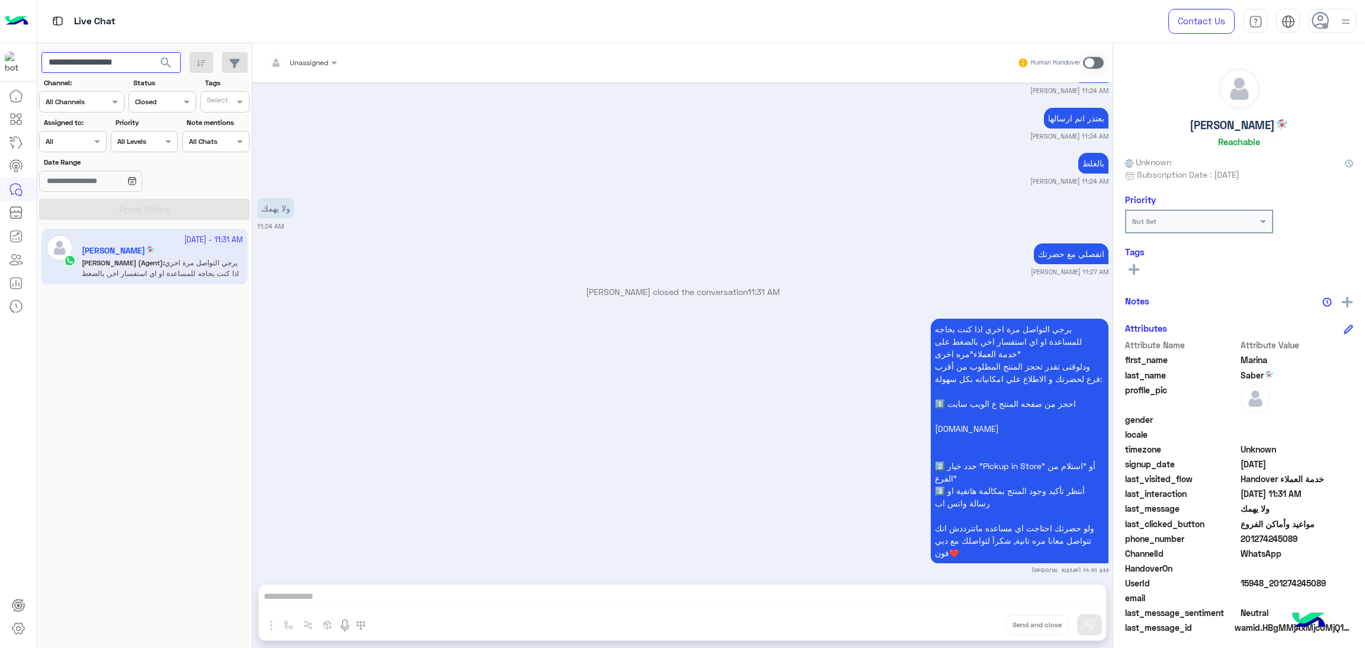
click at [76, 63] on input "**********" at bounding box center [110, 62] width 139 height 21
paste input "text"
type input "**********"
click at [169, 63] on span "search" at bounding box center [166, 63] width 14 height 14
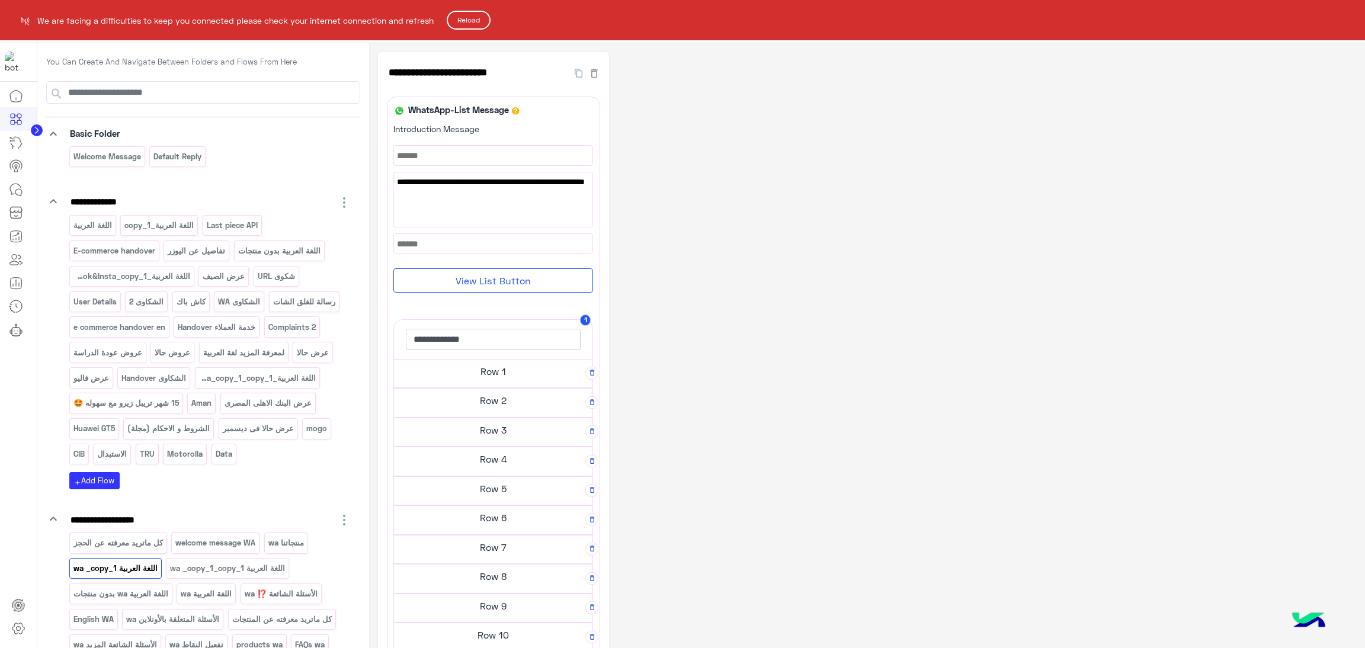
scroll to position [178, 0]
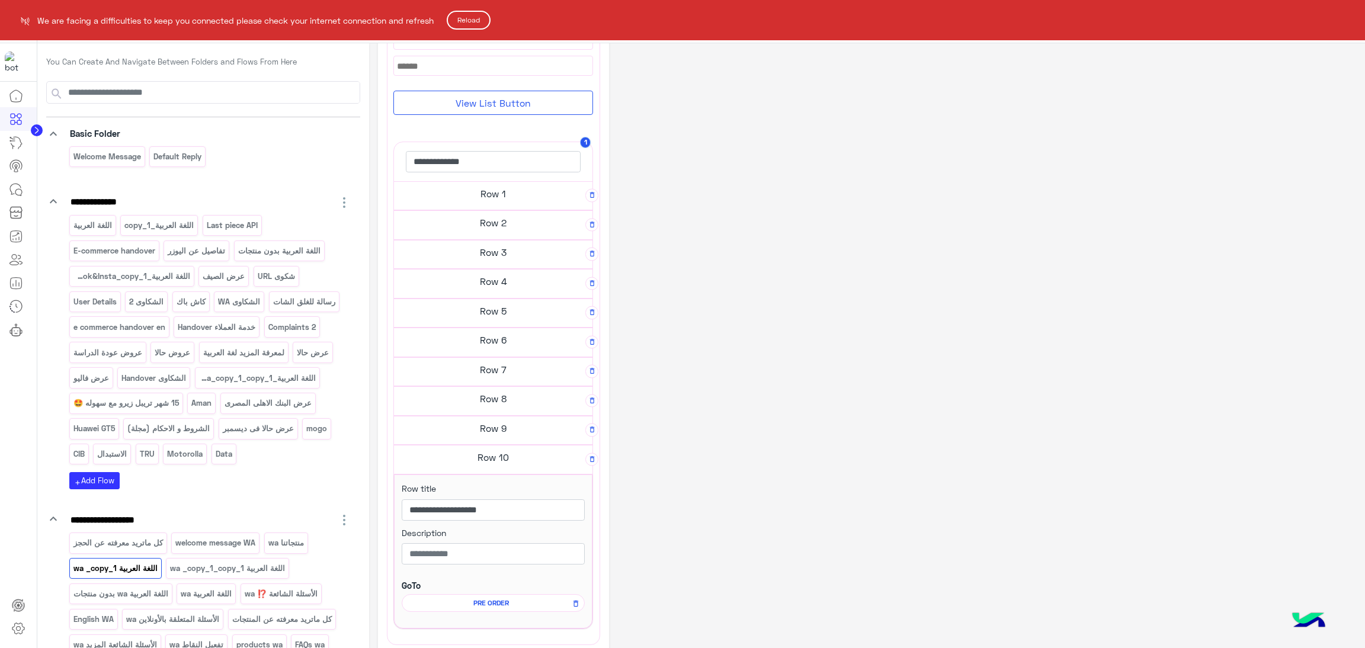
click at [478, 25] on button "Reload" at bounding box center [469, 20] width 44 height 19
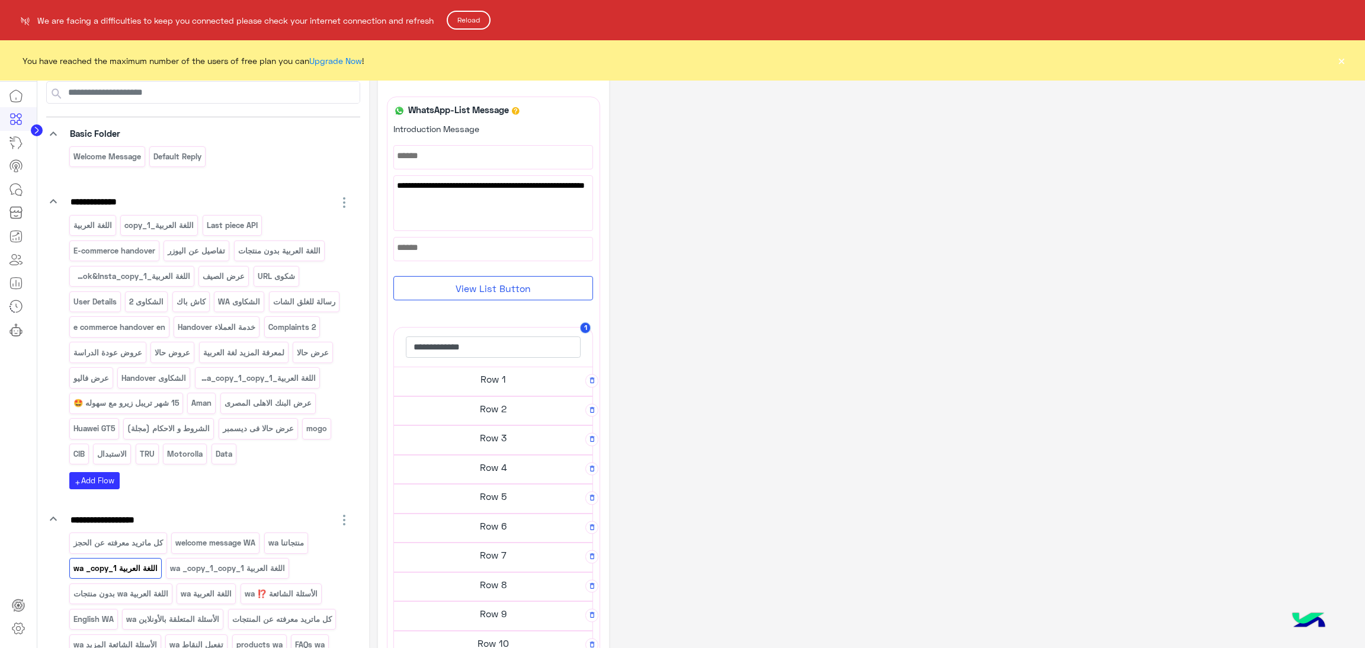
click at [472, 14] on button "Reload" at bounding box center [469, 20] width 44 height 19
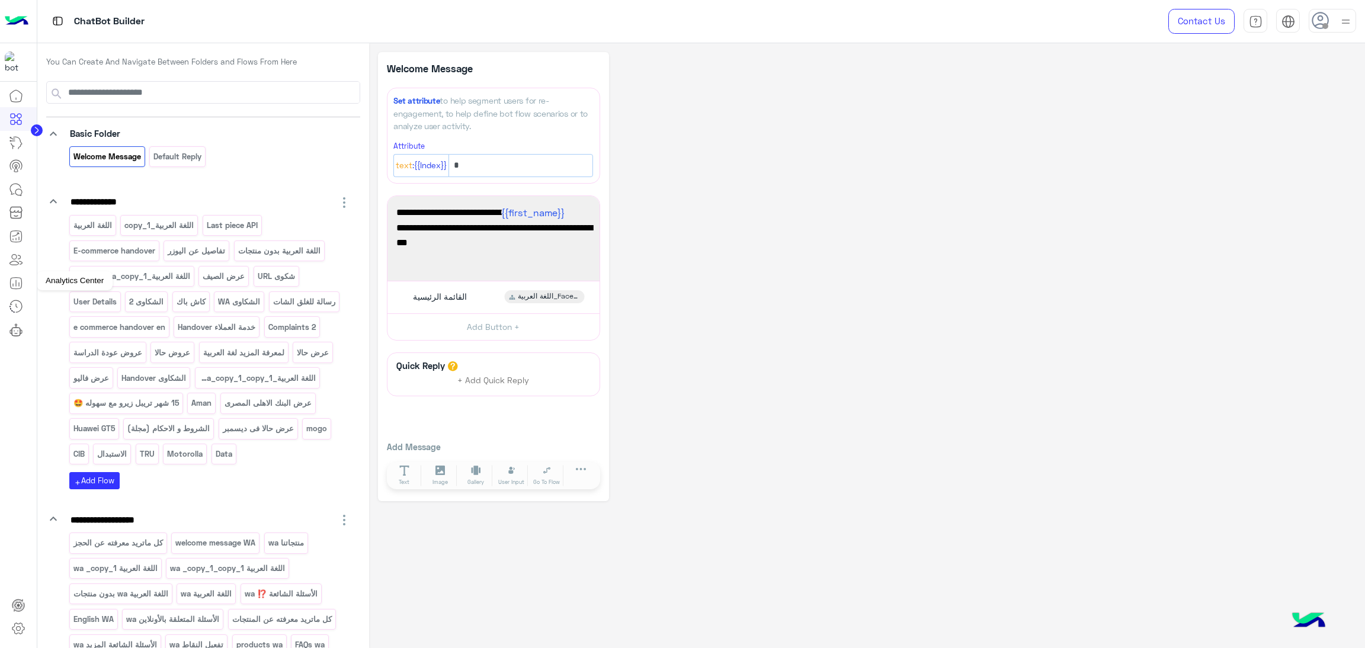
click at [6, 282] on link at bounding box center [16, 283] width 32 height 24
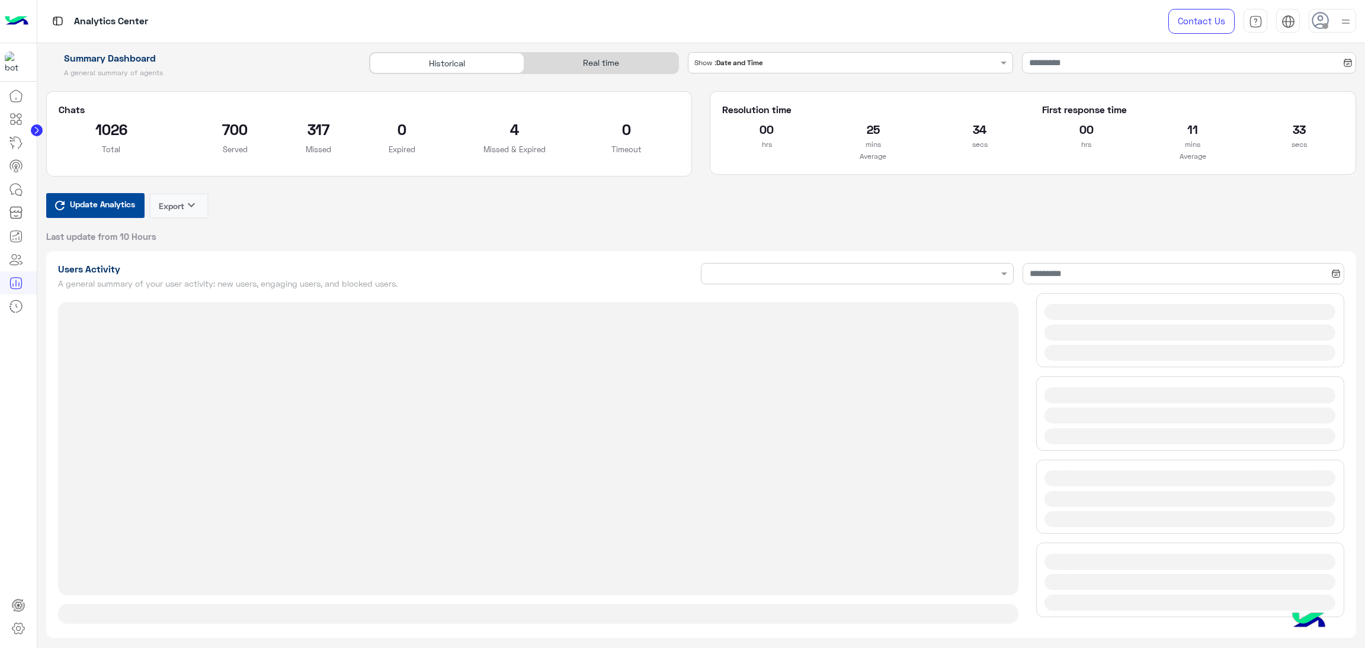
type input "**********"
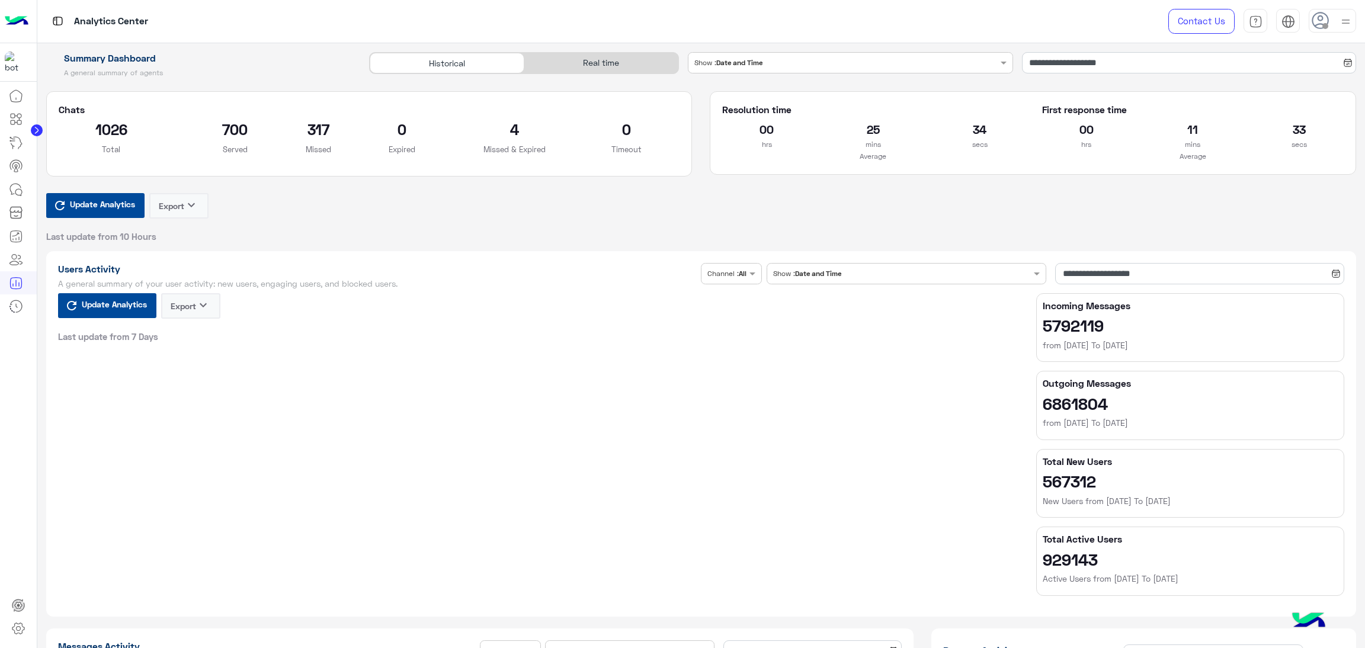
type input "**********"
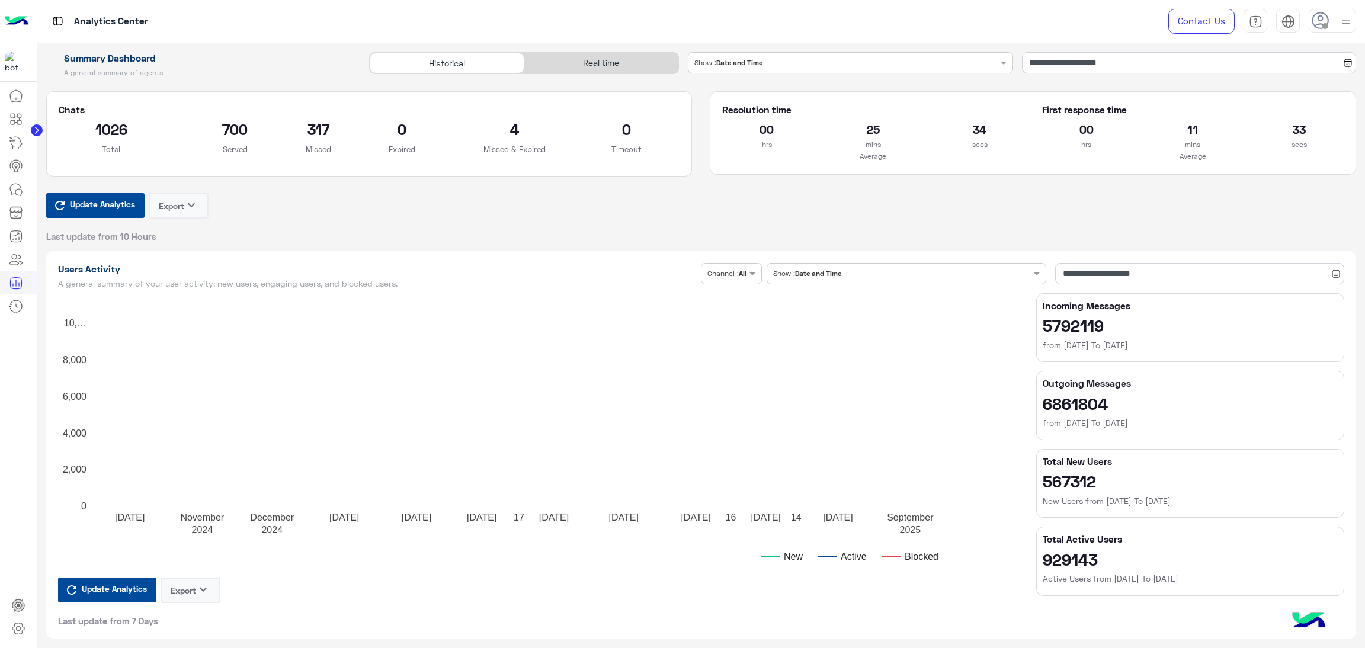
type input "**********"
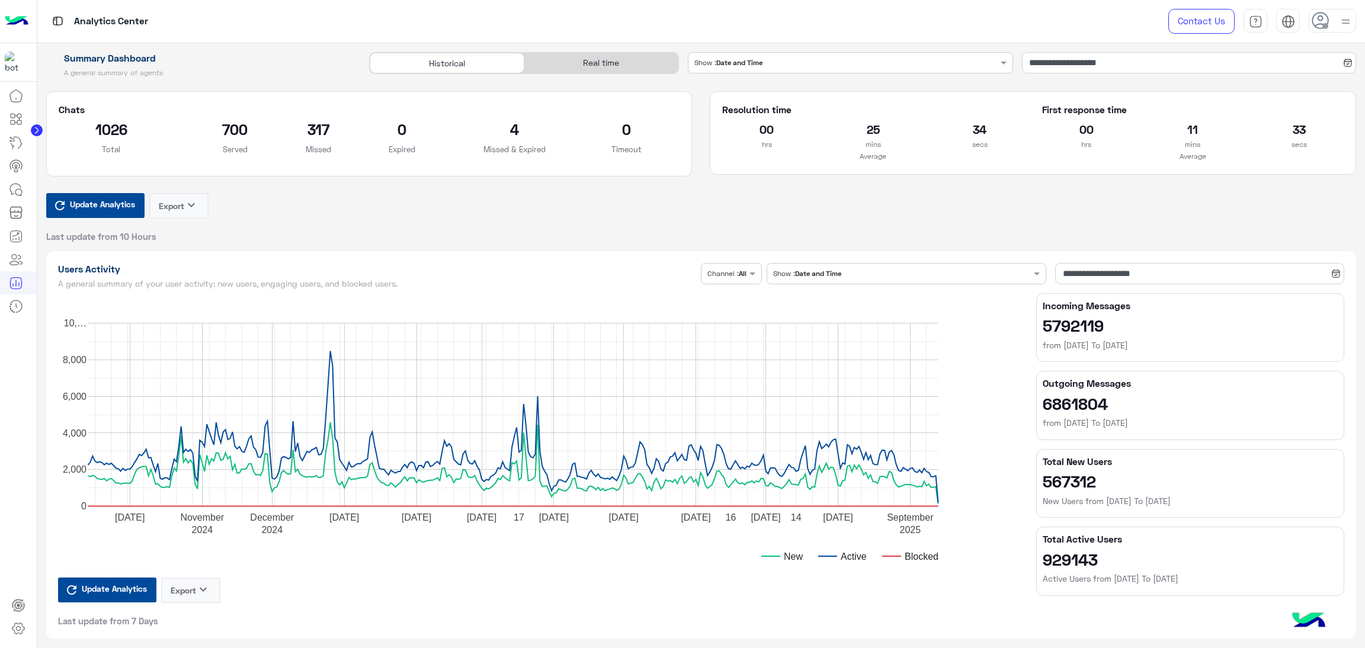
type input "**********"
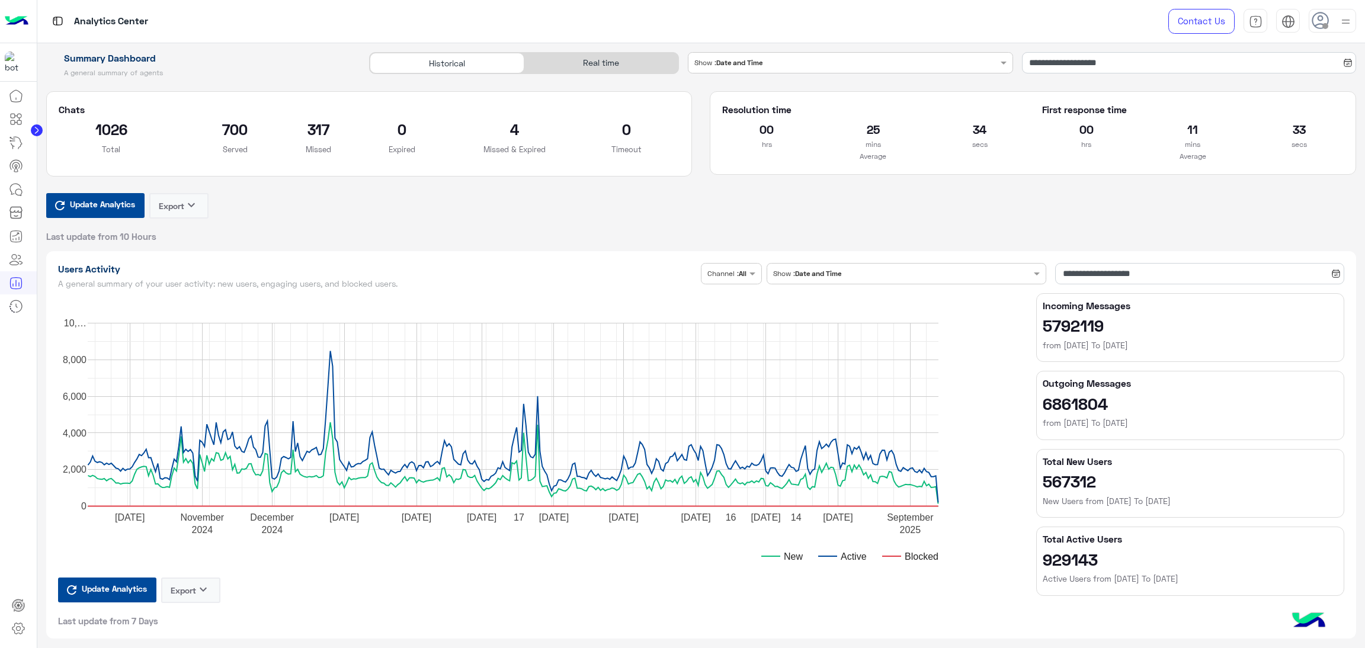
type input "**********"
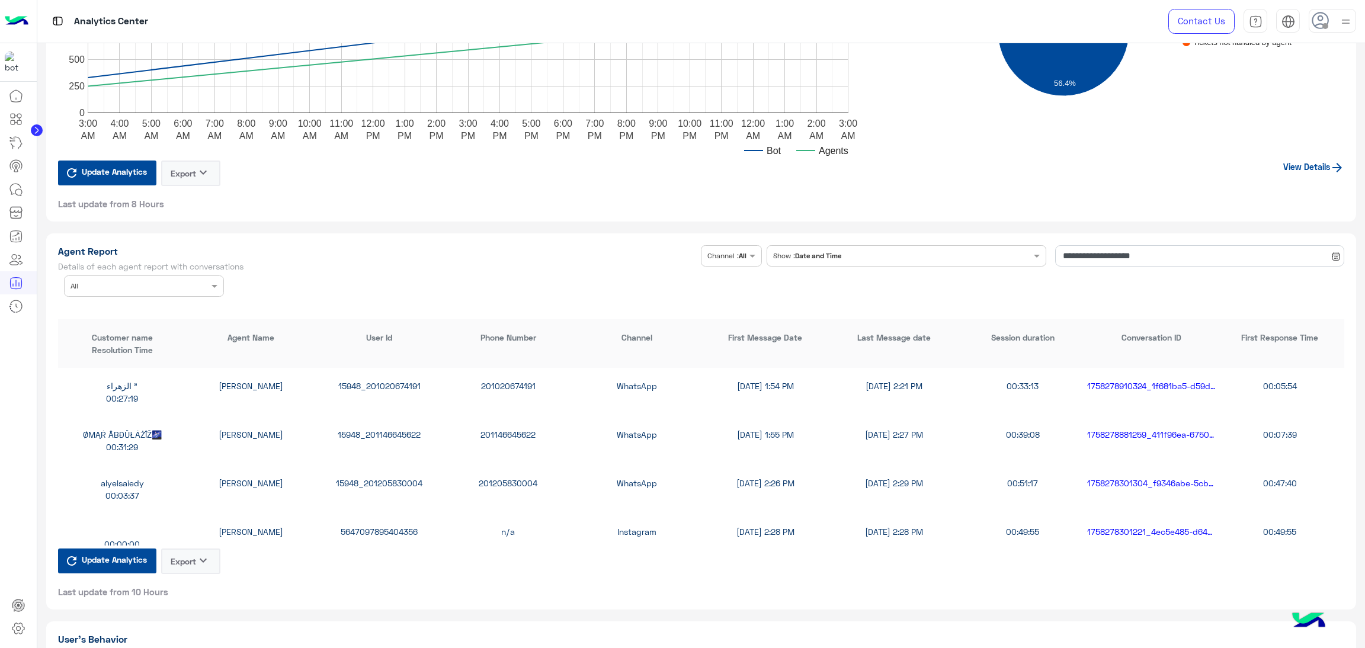
scroll to position [2932, 0]
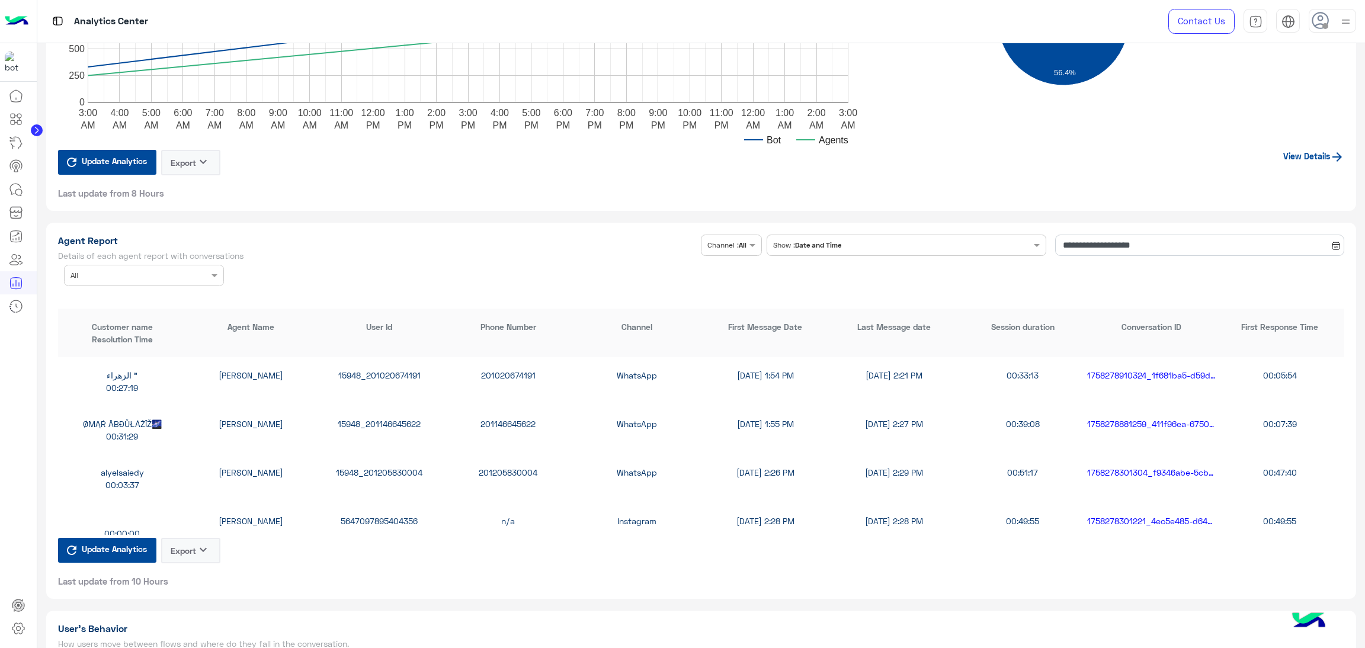
click at [386, 373] on div "15948_201020674191" at bounding box center [379, 375] width 129 height 12
copy div "15948_201020674191"
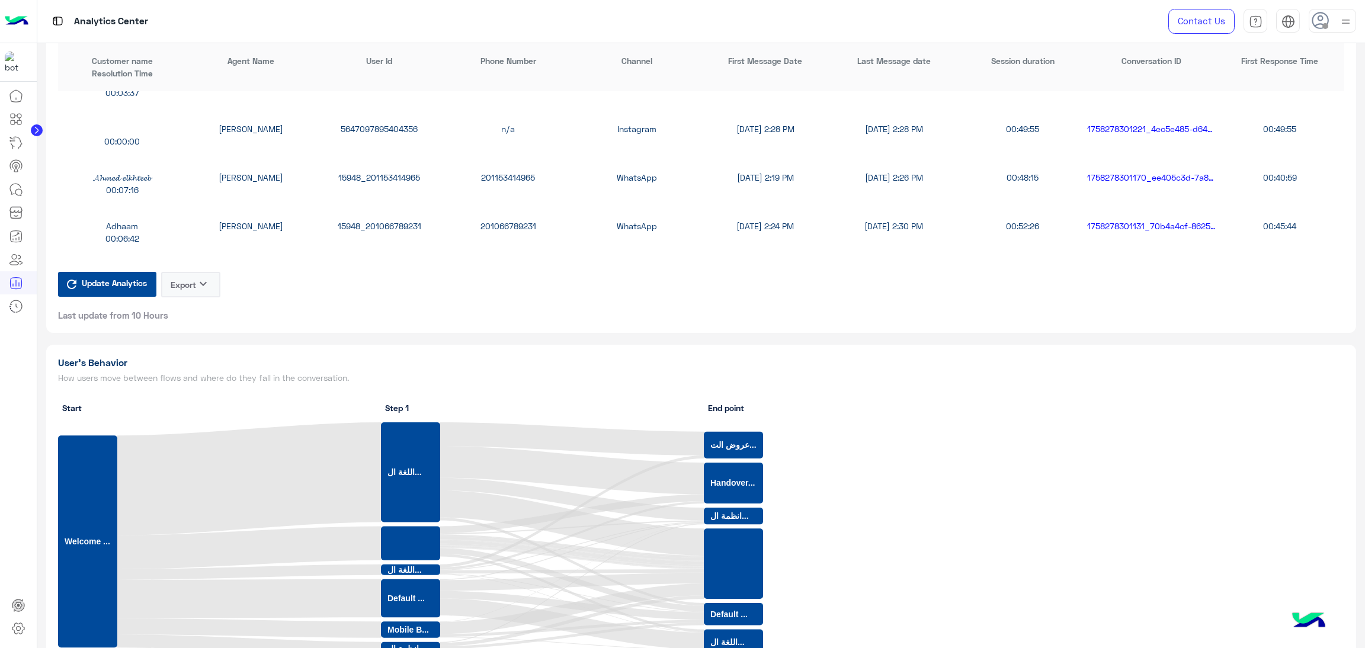
scroll to position [178, 0]
click at [393, 171] on div "15948_201066789231" at bounding box center [379, 174] width 129 height 12
copy div "15948_201066789231"
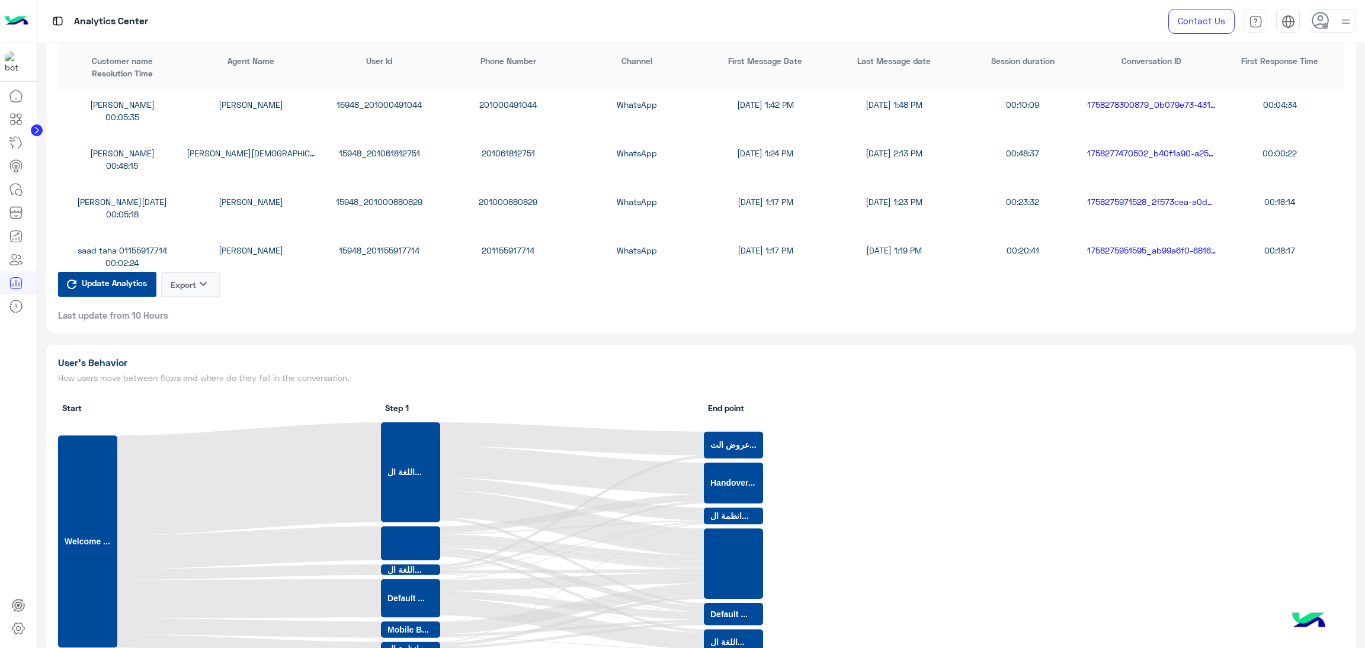
scroll to position [711, 0]
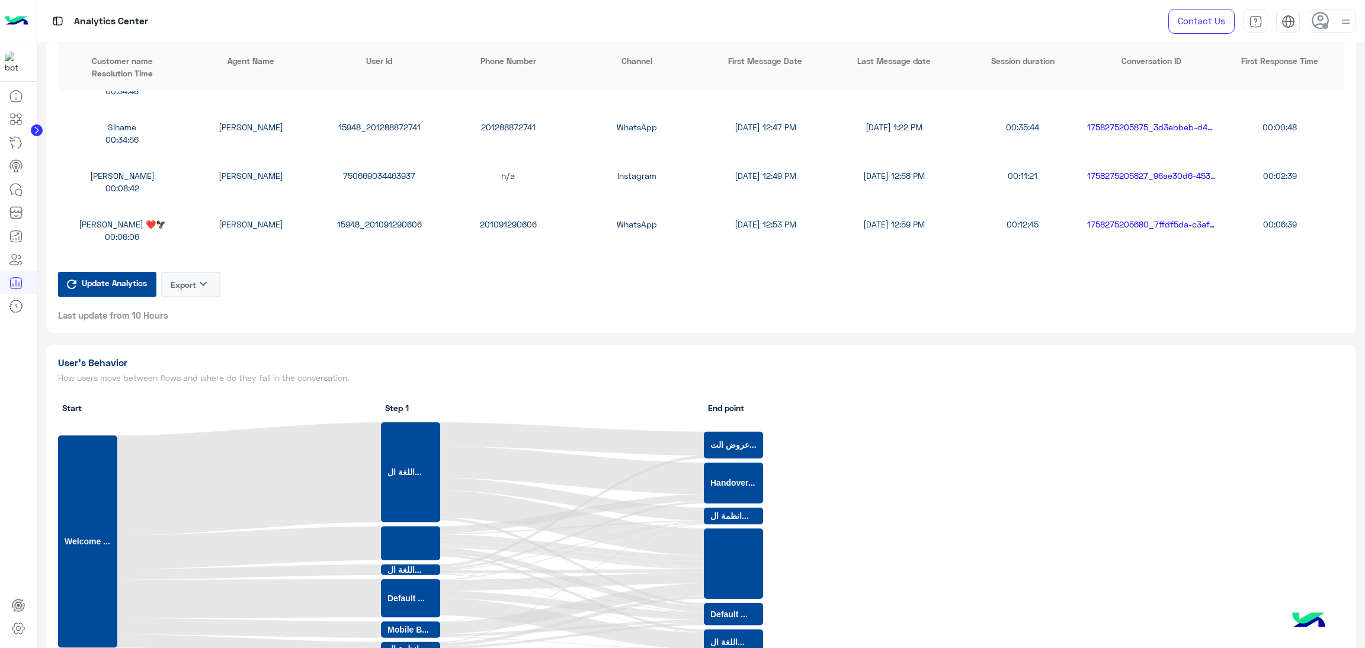
click at [390, 169] on div "750669034463937" at bounding box center [379, 175] width 129 height 12
copy div "750669034463937"
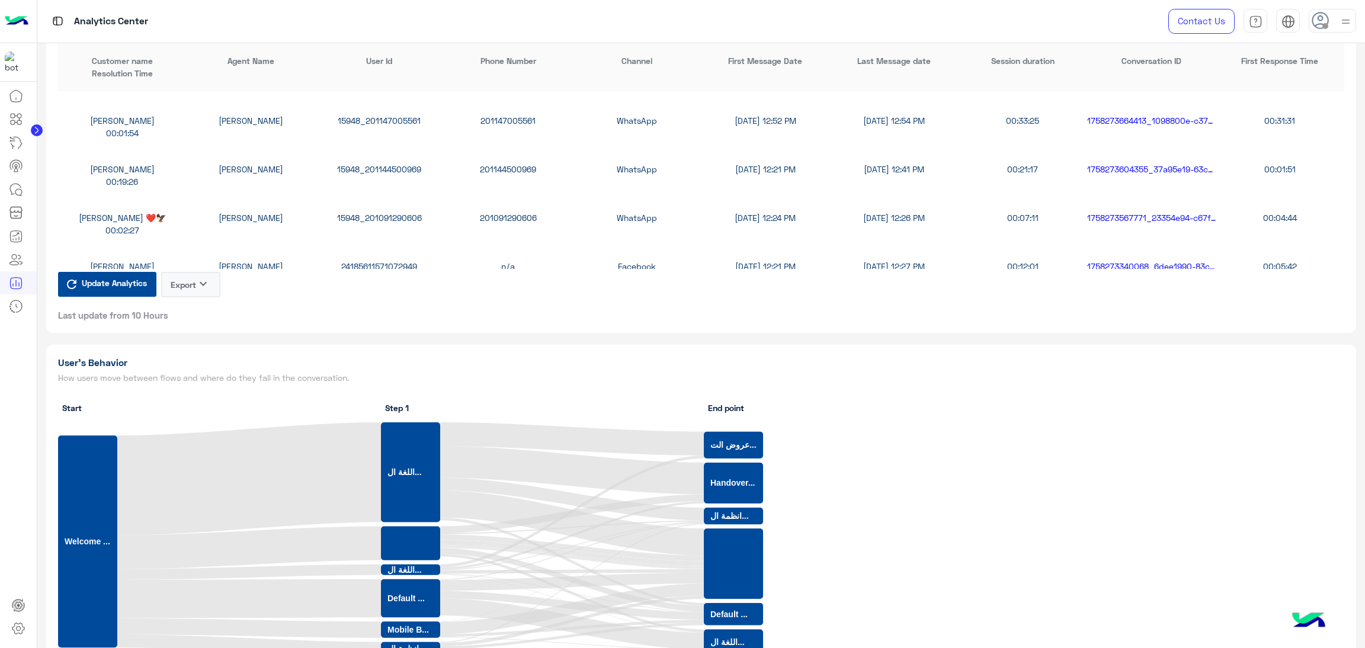
click at [393, 216] on div "15948_201091290606" at bounding box center [379, 217] width 129 height 12
copy div "15948_201091290606"
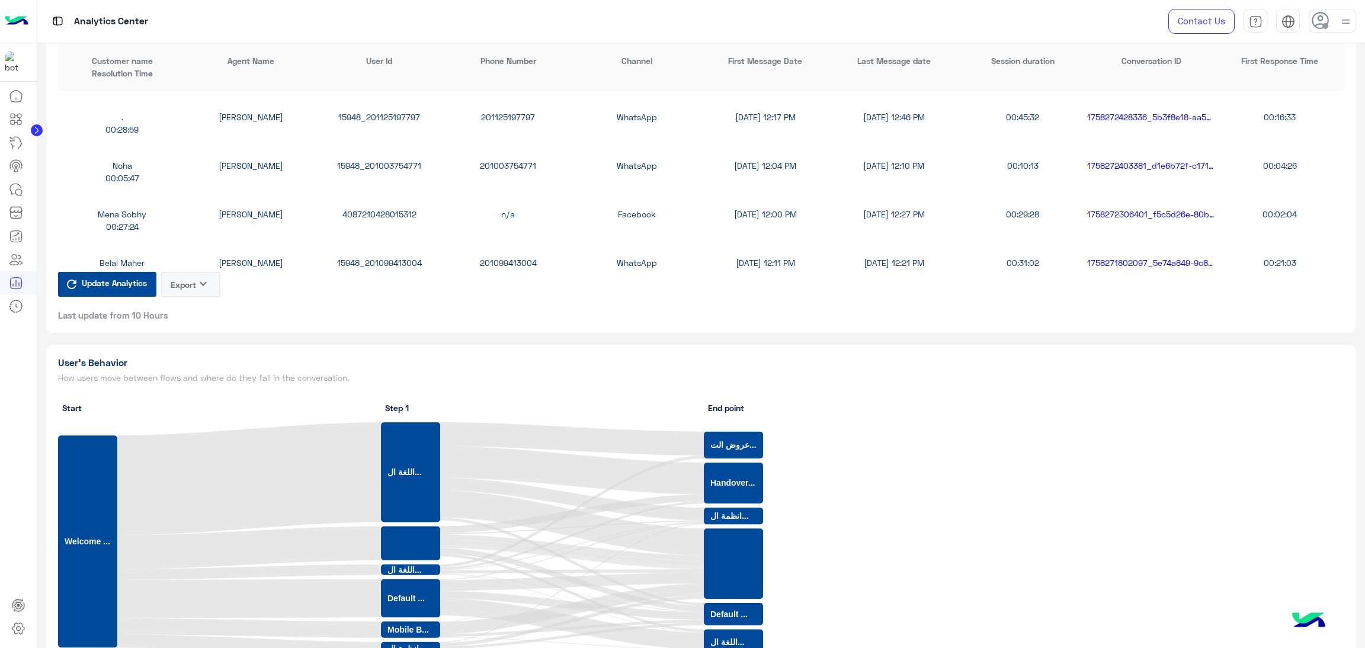
scroll to position [1599, 0]
click at [400, 157] on div "15948_201003754771" at bounding box center [379, 162] width 129 height 12
copy div "15948_201003754771"
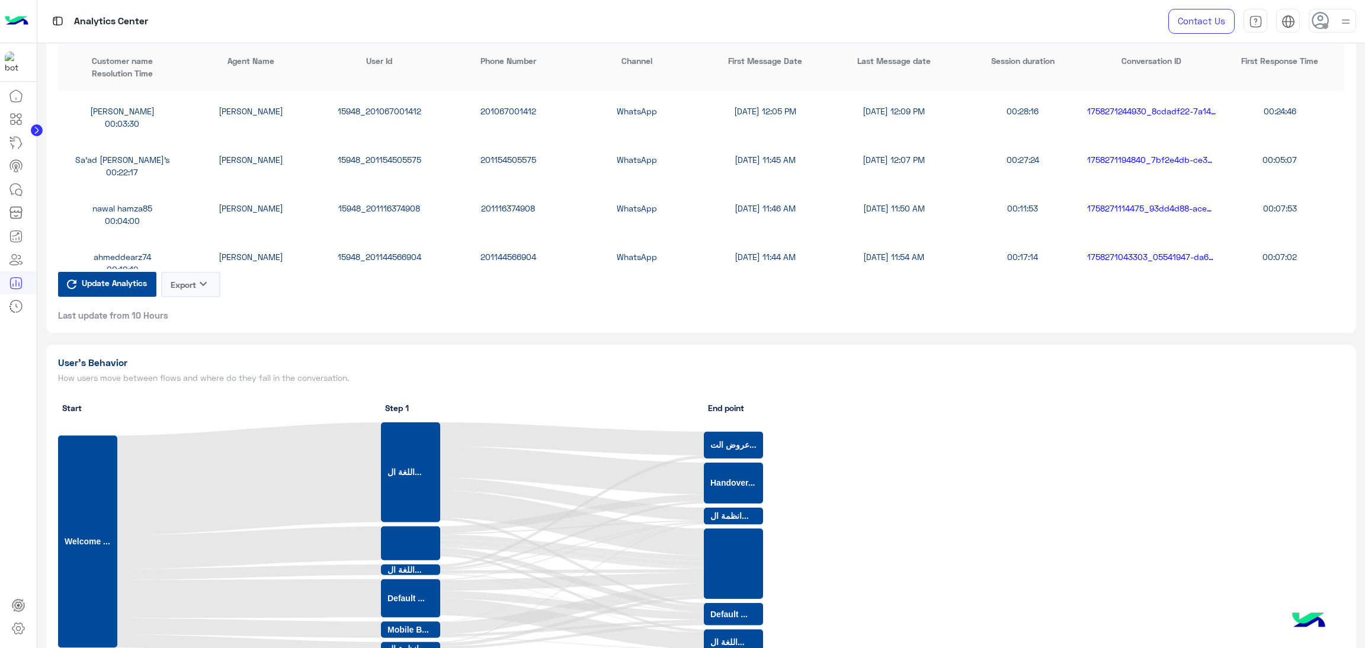
scroll to position [1865, 0]
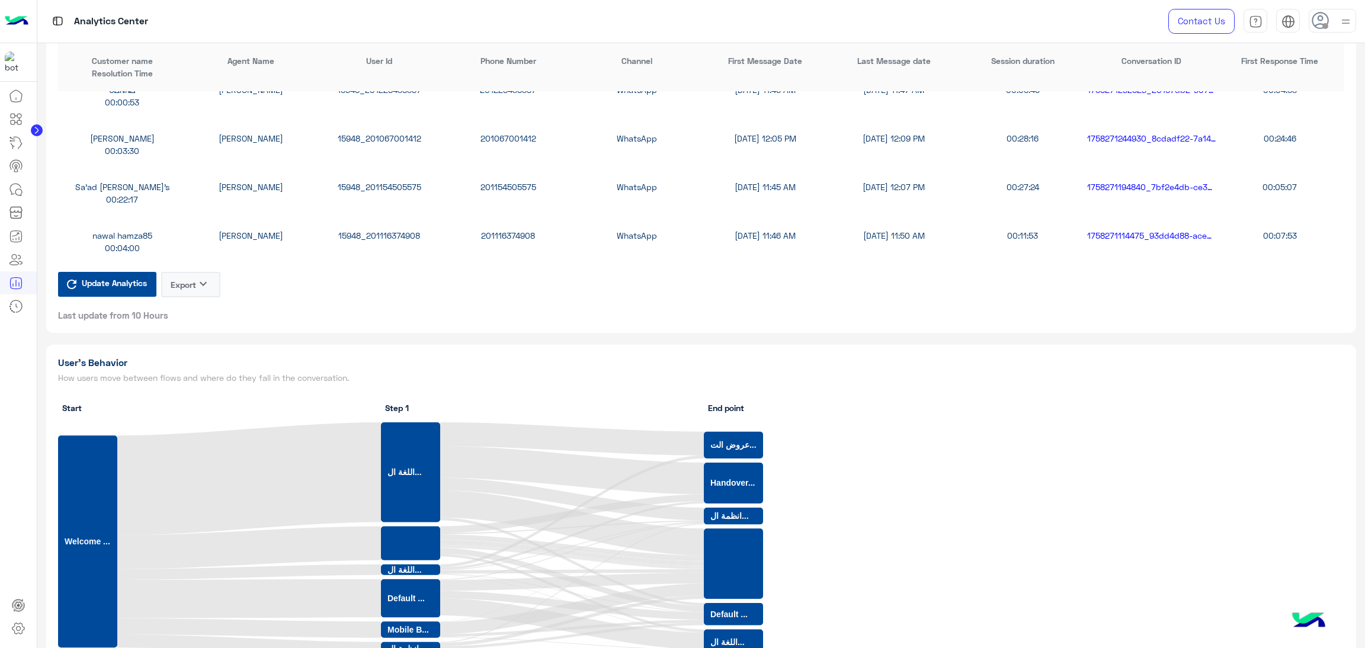
click at [492, 132] on div "201067001412" at bounding box center [508, 138] width 129 height 12
click at [358, 137] on div "15948_201067001412" at bounding box center [379, 138] width 129 height 12
copy div "15948_201067001412"
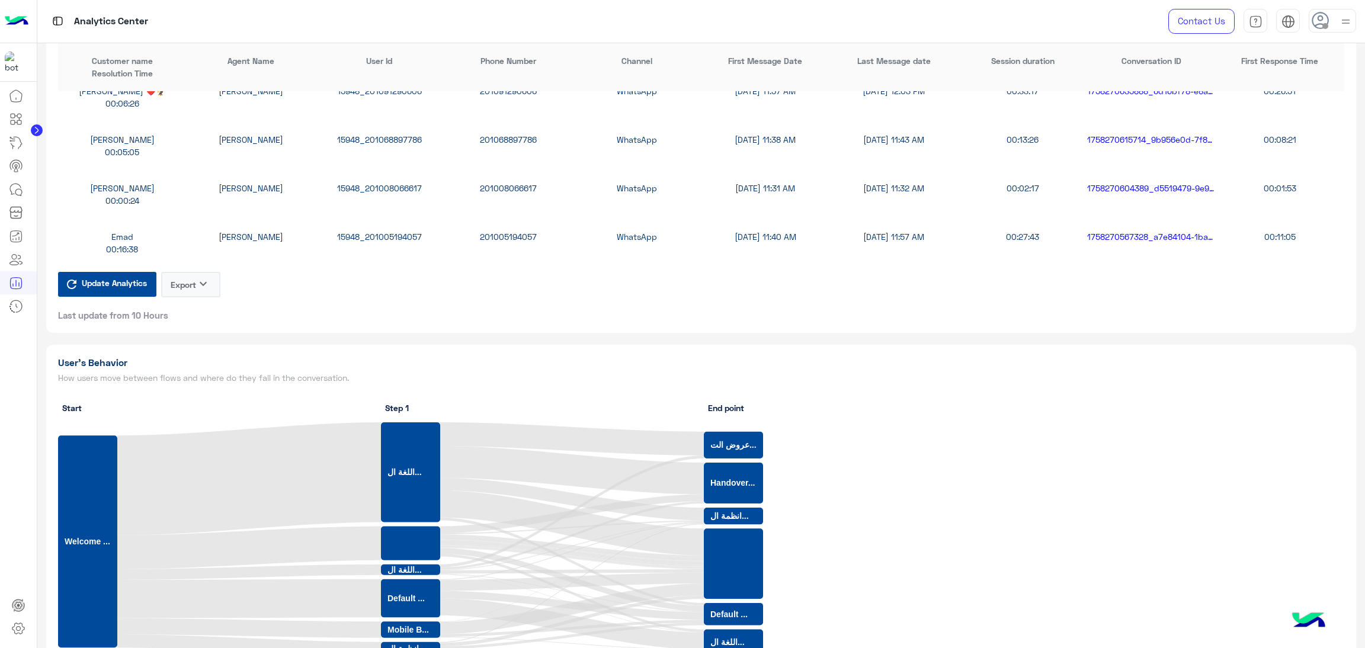
scroll to position [2576, 0]
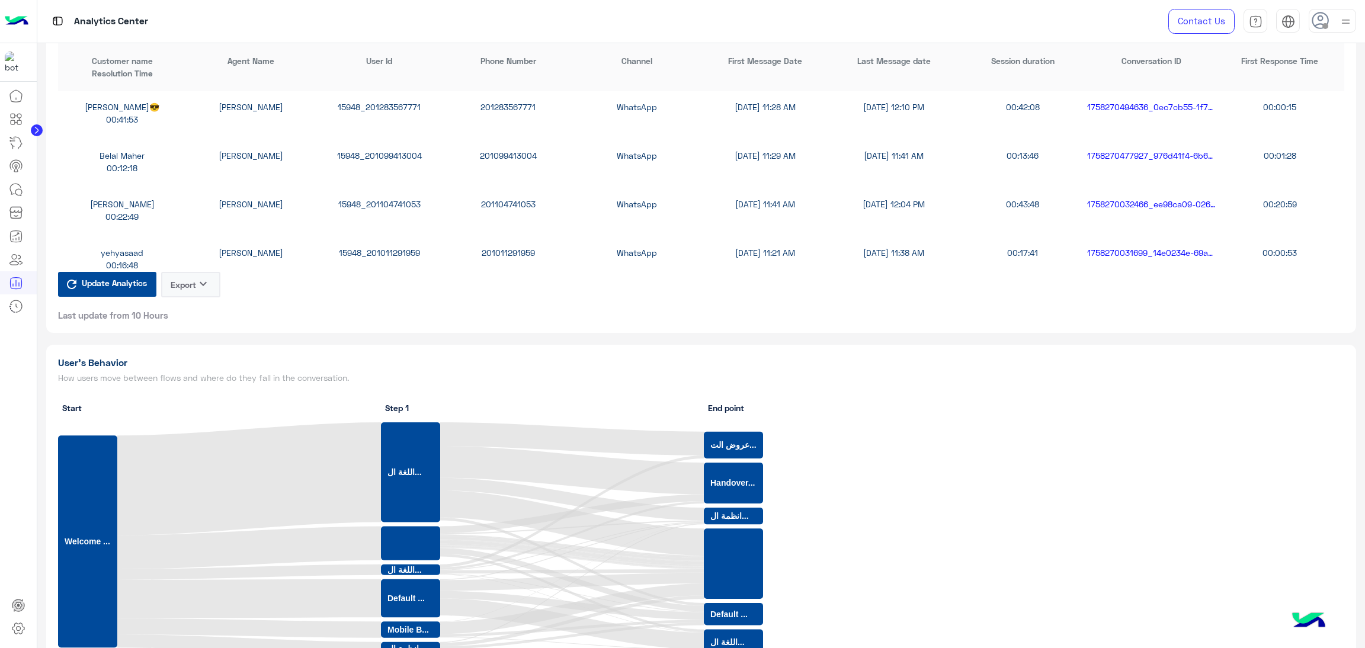
click at [377, 198] on div "15948_201104741053" at bounding box center [379, 204] width 129 height 12
copy div "15948_201104741053"
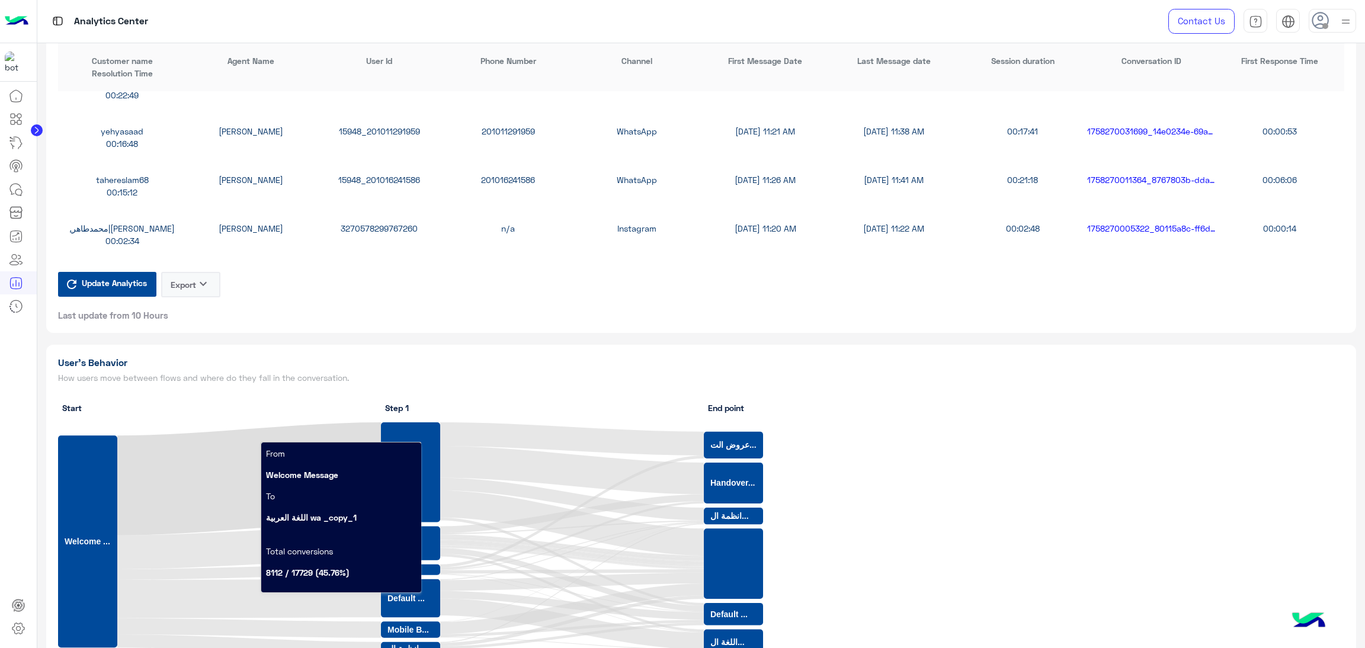
scroll to position [2754, 0]
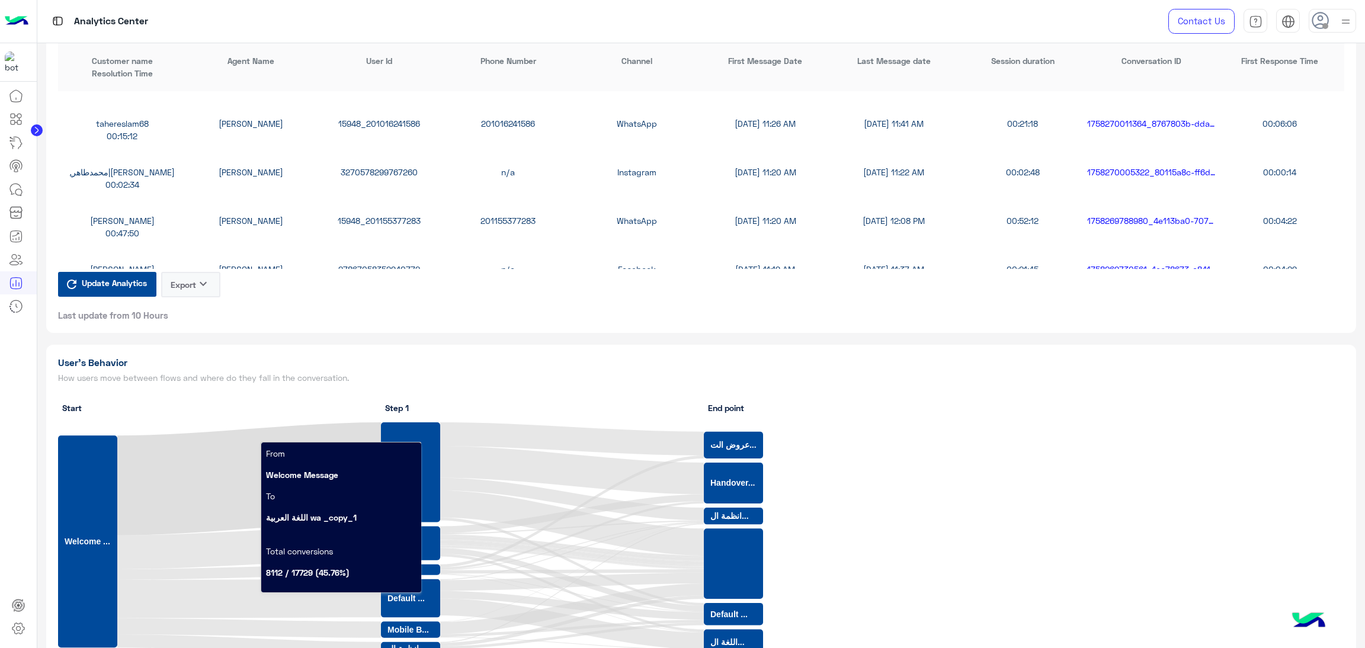
click at [399, 214] on div "15948_201155377283" at bounding box center [379, 220] width 129 height 12
copy div "15948_201155377283"
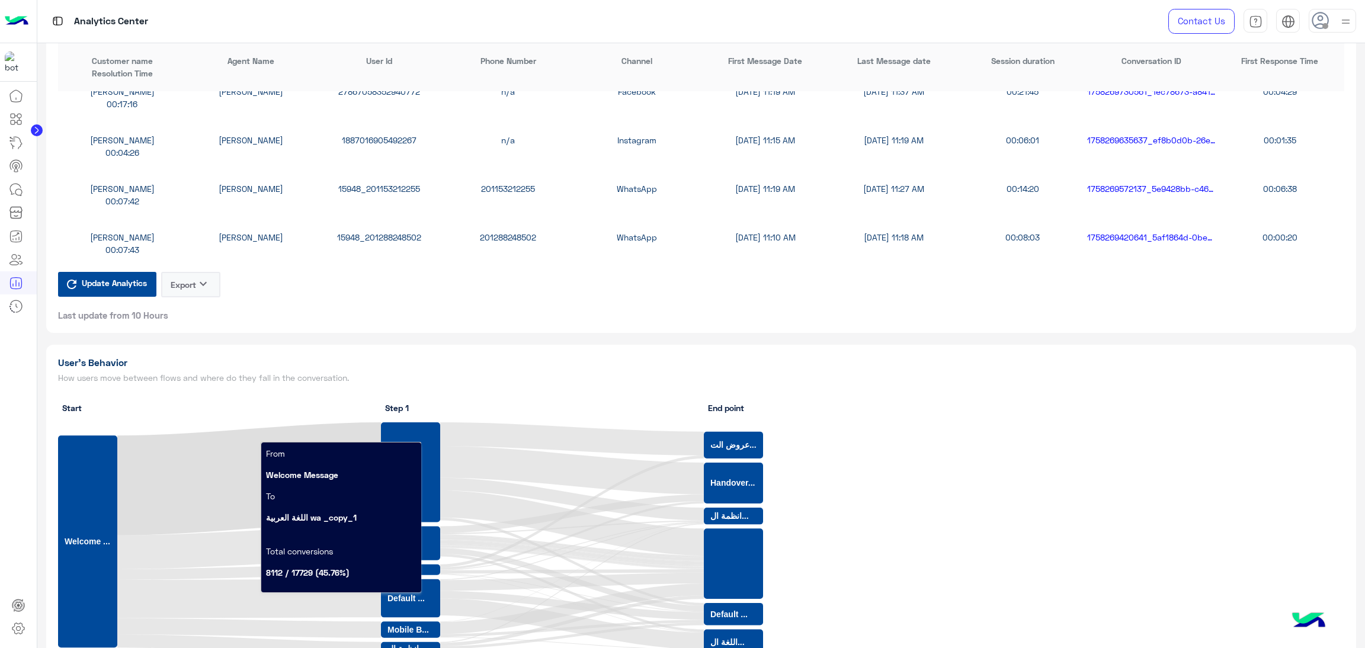
scroll to position [3109, 0]
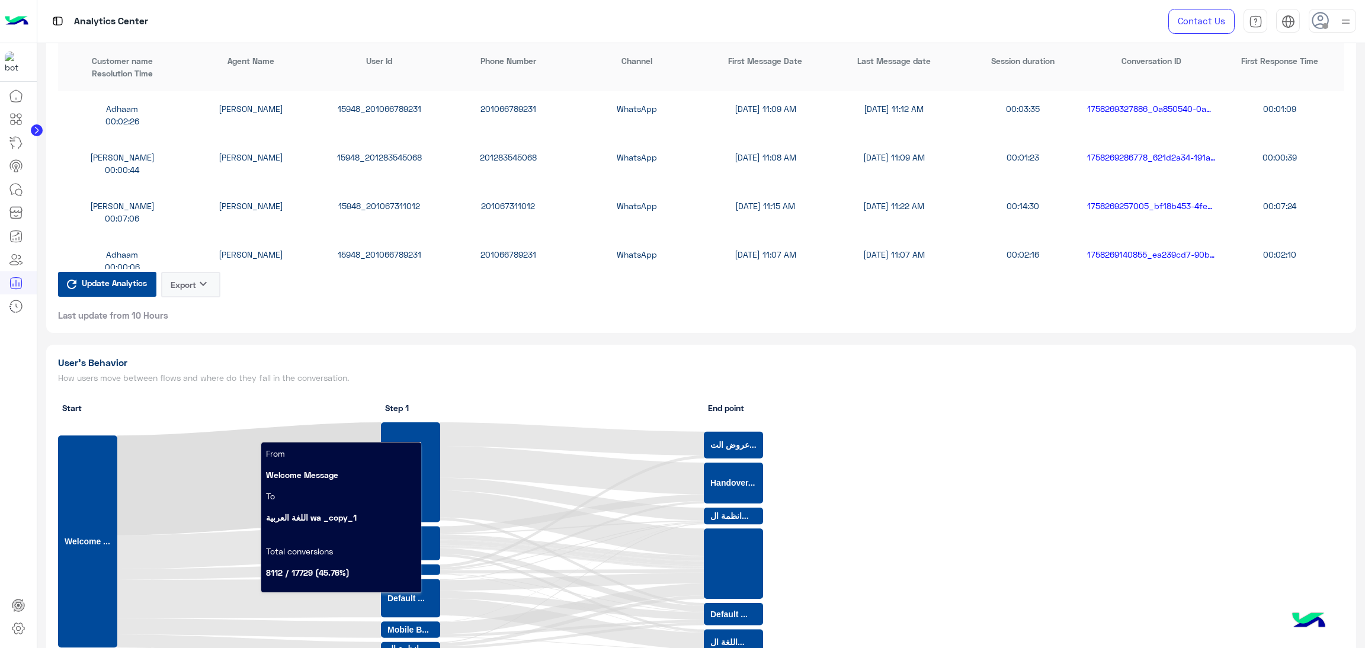
click at [367, 151] on div "15948_201283545068" at bounding box center [379, 157] width 129 height 12
copy div "15948_201283545068"
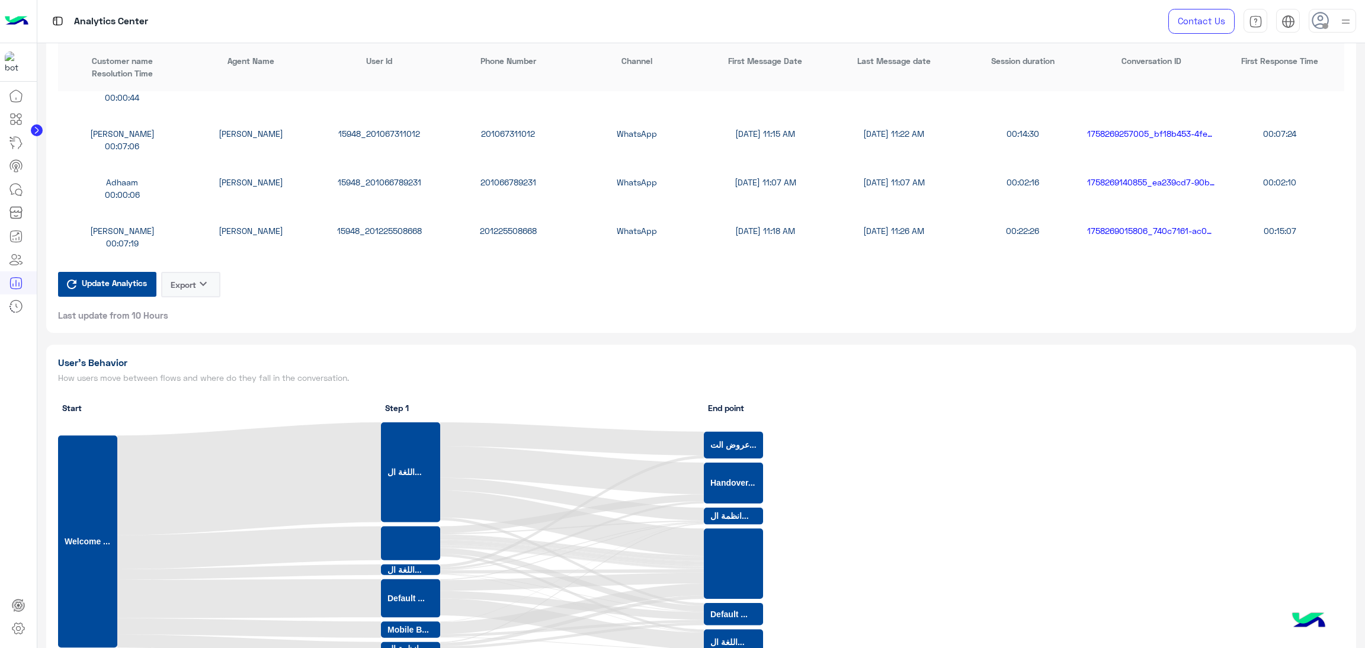
scroll to position [3198, 0]
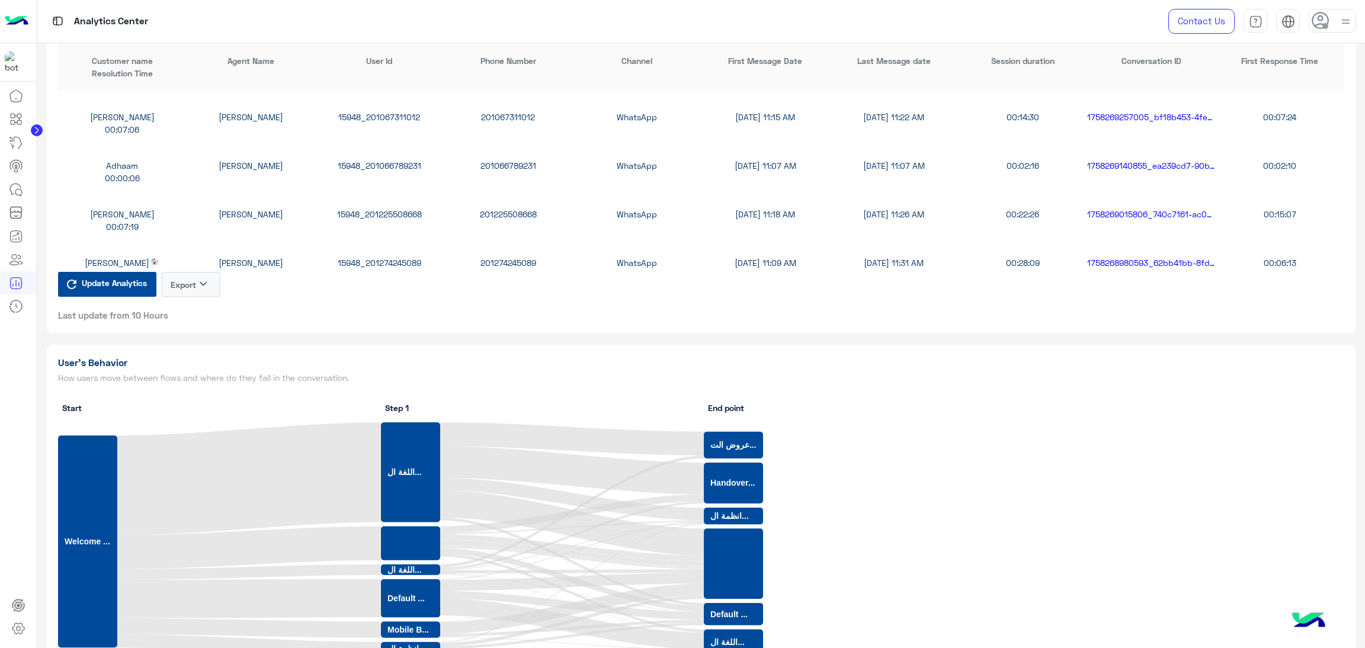
click at [387, 250] on div "Marina Saber🧚🏻‍♀️ Rahma Samir 15948_201274245089 201274245089 WhatsApp 9/19/25,…" at bounding box center [701, 269] width 1286 height 49
click at [386, 256] on div "15948_201274245089" at bounding box center [379, 262] width 129 height 12
copy div "15948_201274245089"
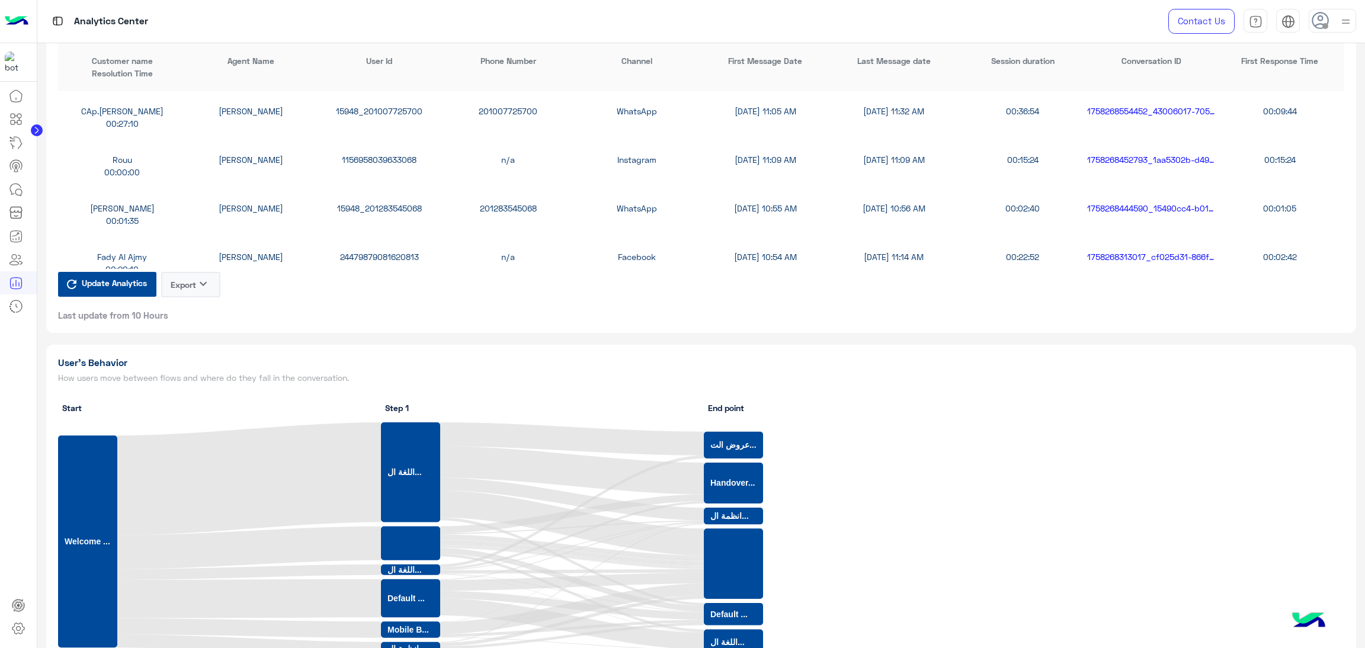
scroll to position [3642, 0]
click at [359, 204] on div "15948_201283545068" at bounding box center [379, 207] width 129 height 12
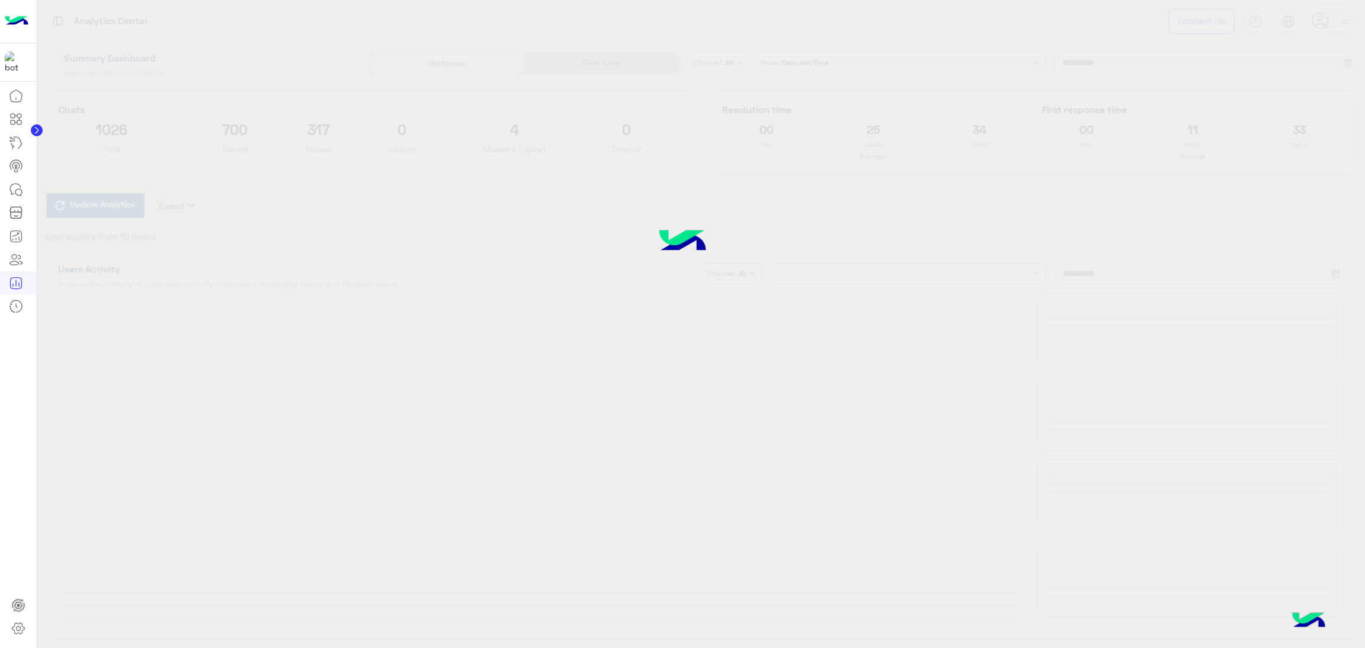
type input "**********"
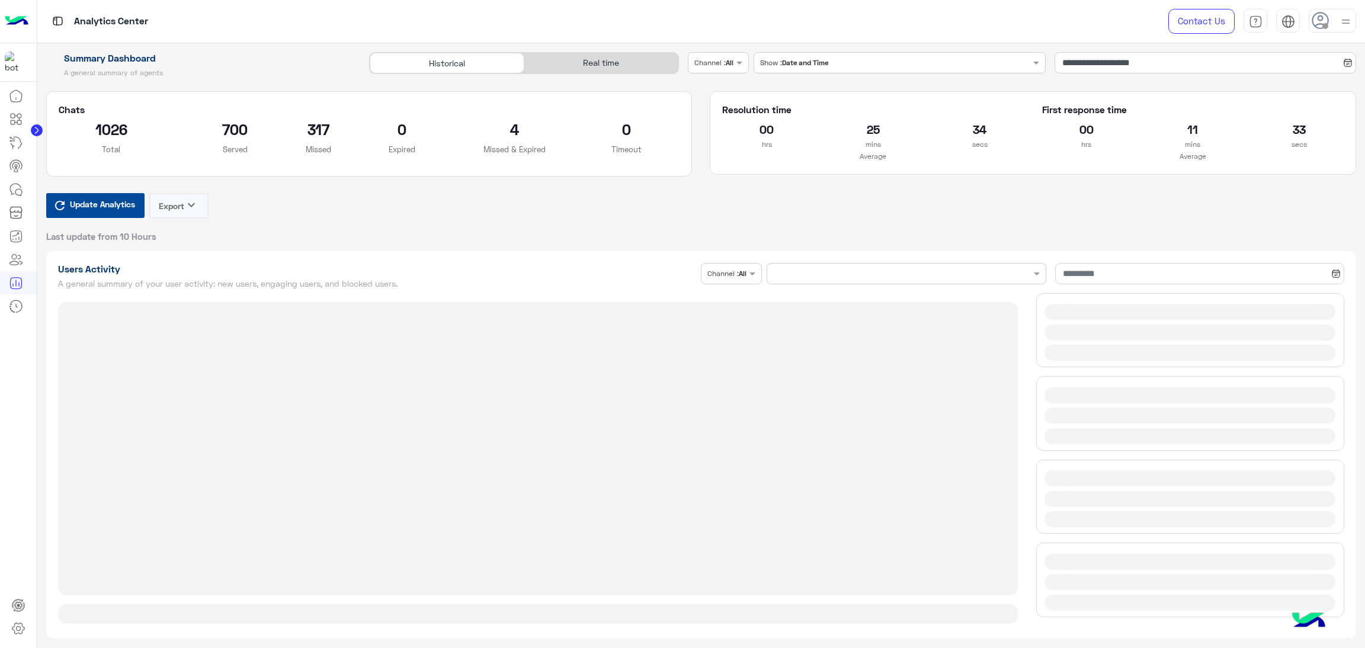
type input "**********"
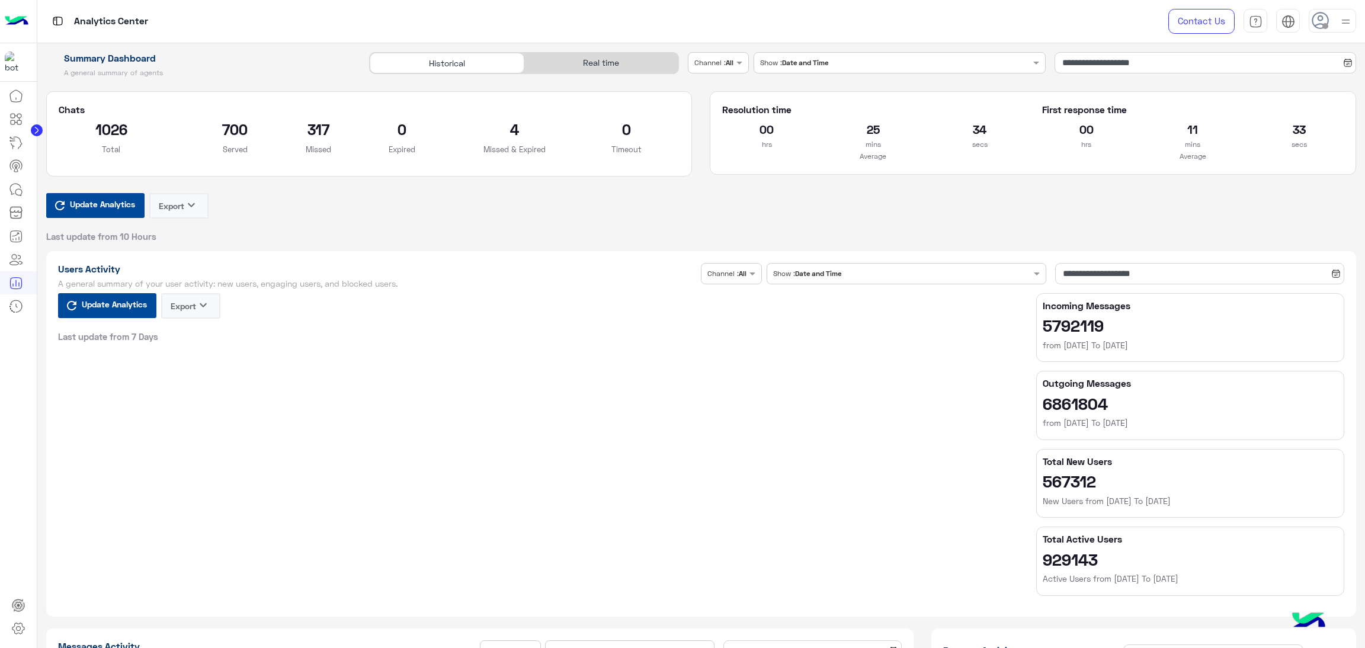
type input "**********"
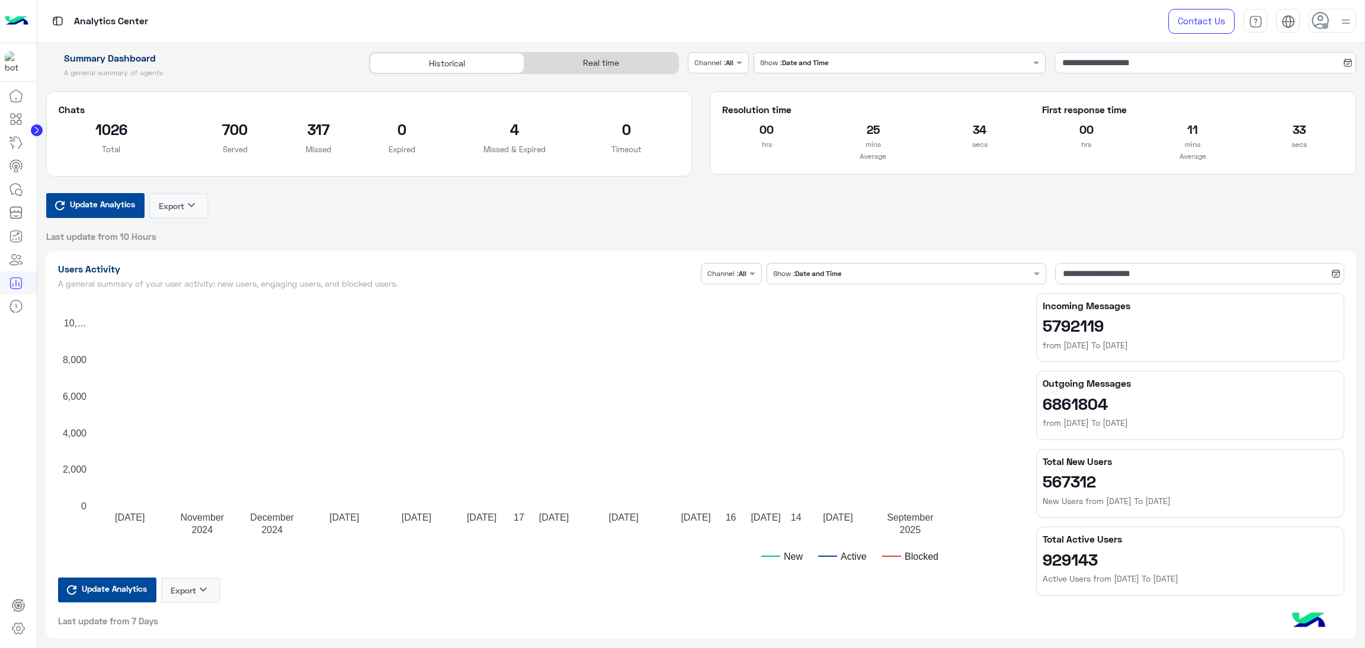
type input "**********"
